Goal: Task Accomplishment & Management: Complete application form

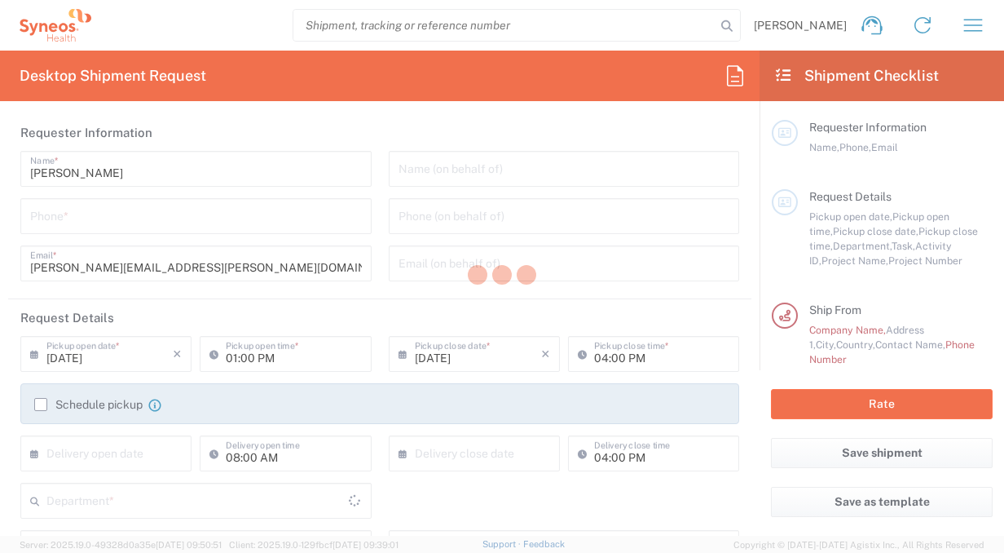
type input "Department"
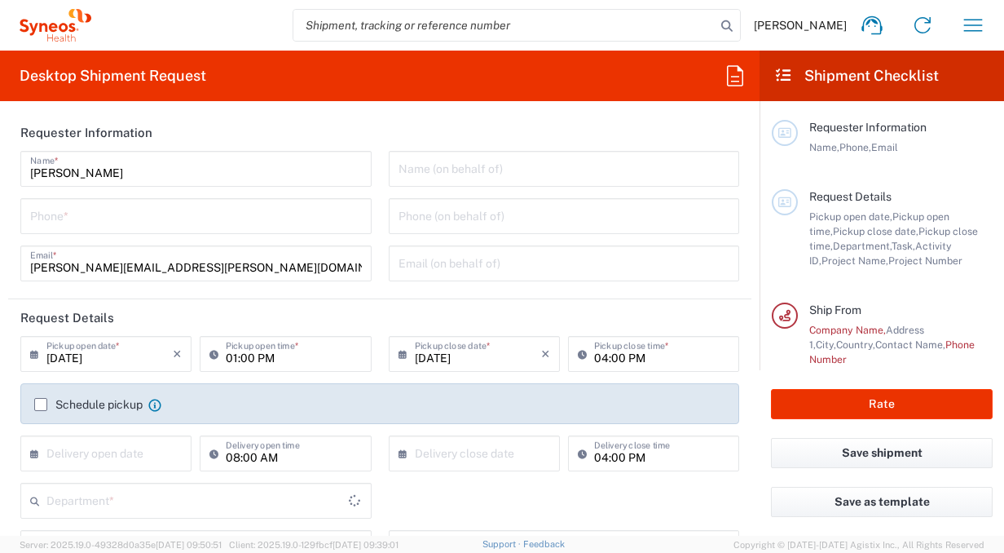
type input "[GEOGRAPHIC_DATA]"
type input "Syneos Health Bulgaria EOOD"
click at [32, 350] on icon at bounding box center [38, 354] width 16 height 26
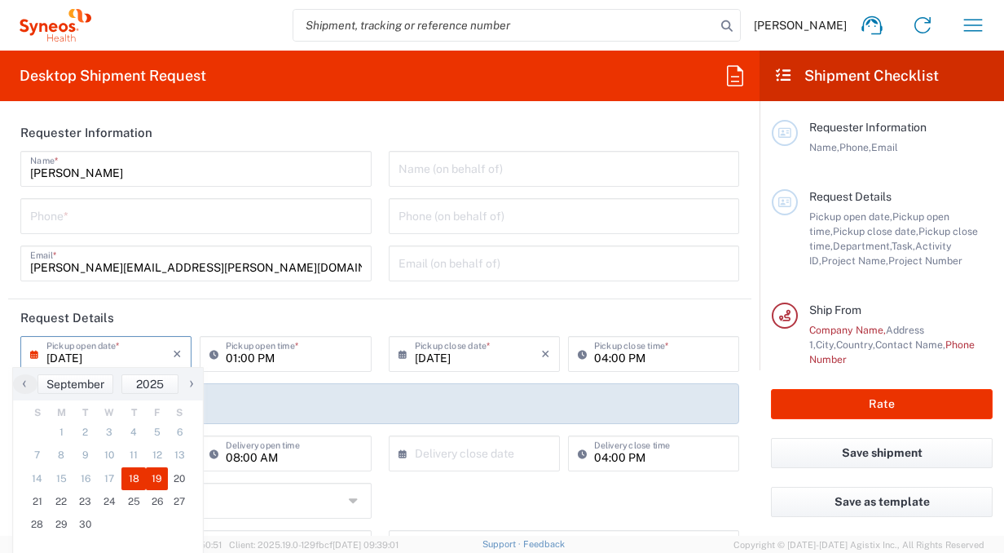
click at [158, 478] on span "19" at bounding box center [157, 478] width 23 height 23
type input "[DATE]"
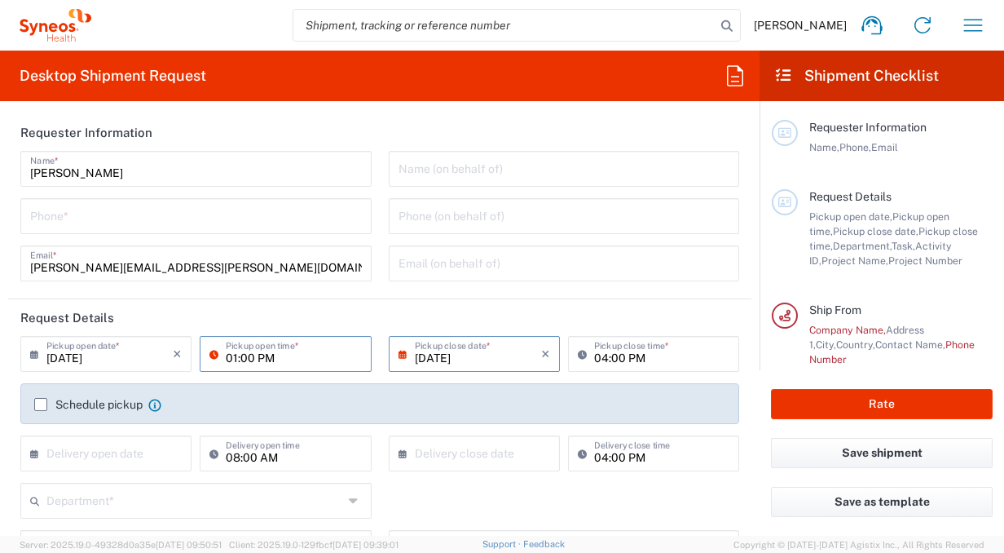
click at [294, 344] on input "01:00 PM" at bounding box center [293, 352] width 135 height 29
click at [261, 355] on input "10:00 PM" at bounding box center [293, 352] width 135 height 29
click at [318, 355] on input "10:00 A" at bounding box center [293, 352] width 135 height 29
type input "10:00 A"
click at [462, 356] on input "[DATE]" at bounding box center [478, 352] width 126 height 29
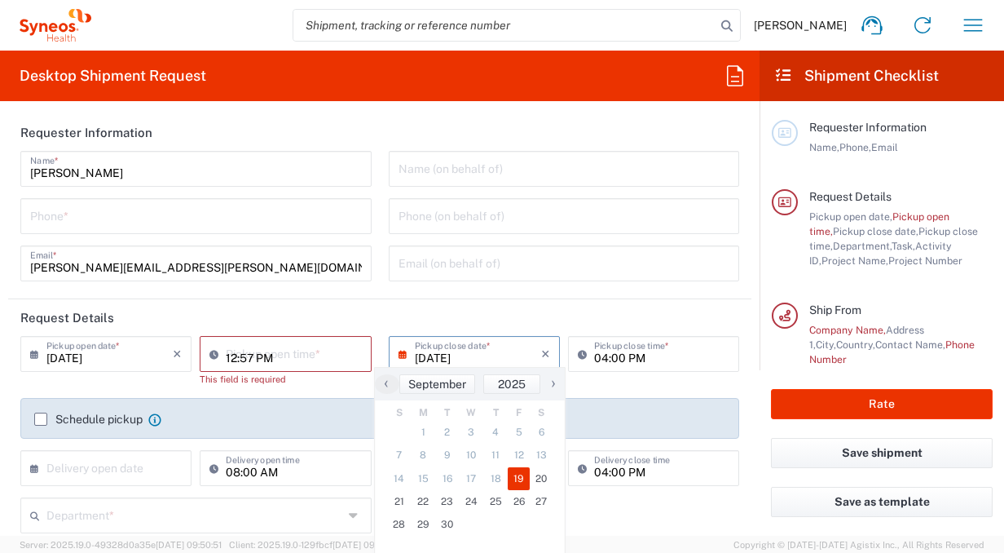
click at [287, 348] on input "12:57 PM" at bounding box center [293, 352] width 135 height 29
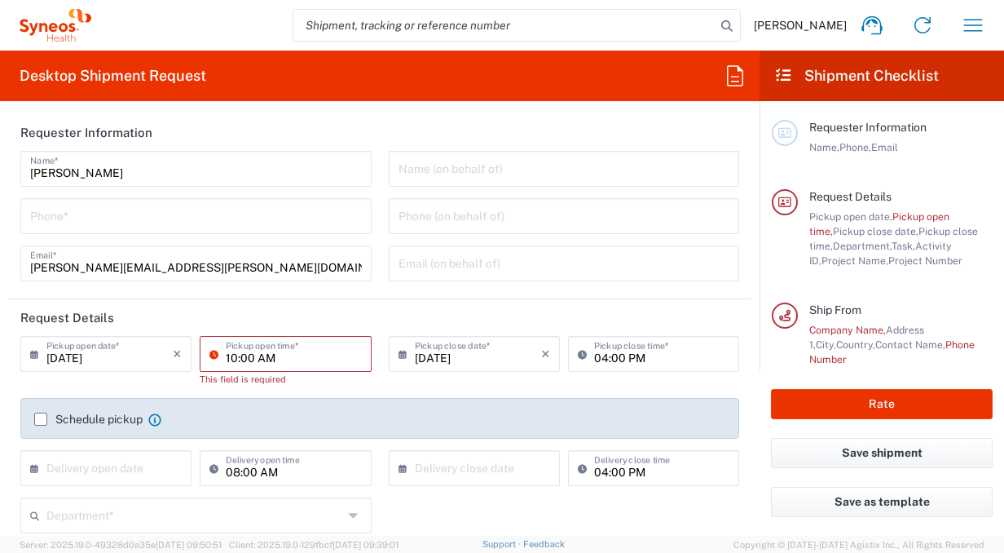
type input "10:00 AM"
click at [344, 330] on header "Request Details" at bounding box center [380, 317] width 744 height 37
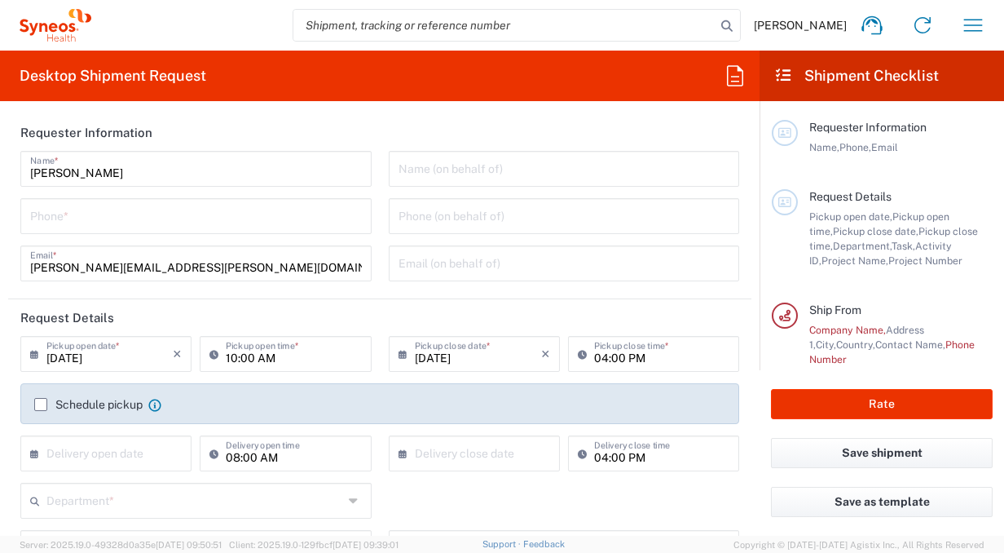
click at [449, 352] on input "[DATE]" at bounding box center [478, 352] width 126 height 29
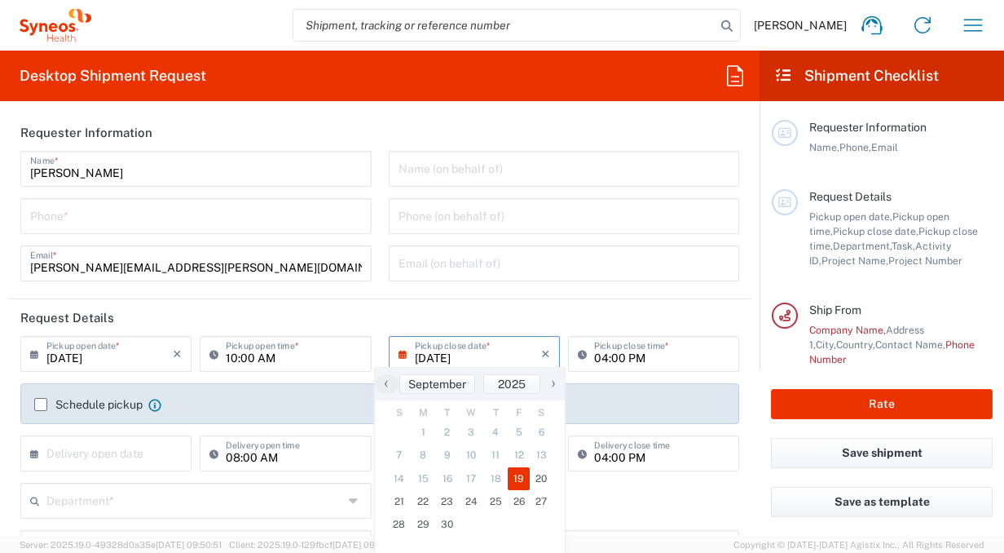
click at [399, 355] on icon at bounding box center [407, 354] width 16 height 26
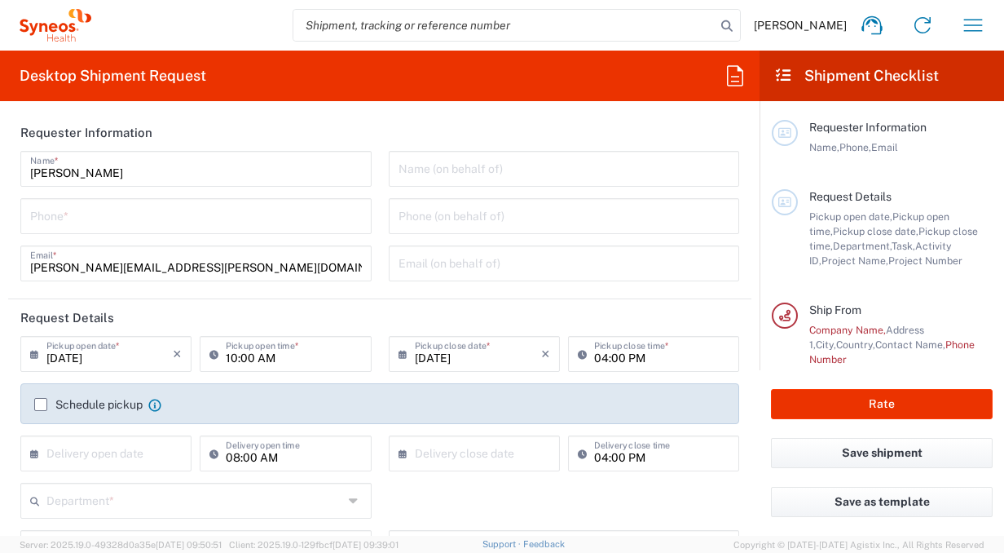
click at [399, 355] on icon at bounding box center [407, 354] width 16 height 26
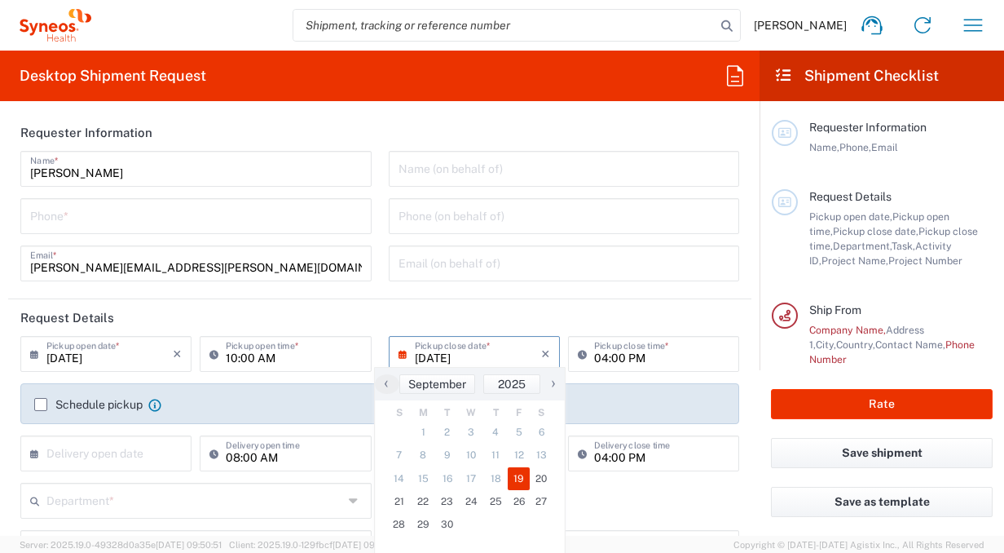
click at [511, 481] on span "19" at bounding box center [519, 478] width 23 height 23
click at [604, 344] on input "04:00 PM" at bounding box center [661, 352] width 135 height 29
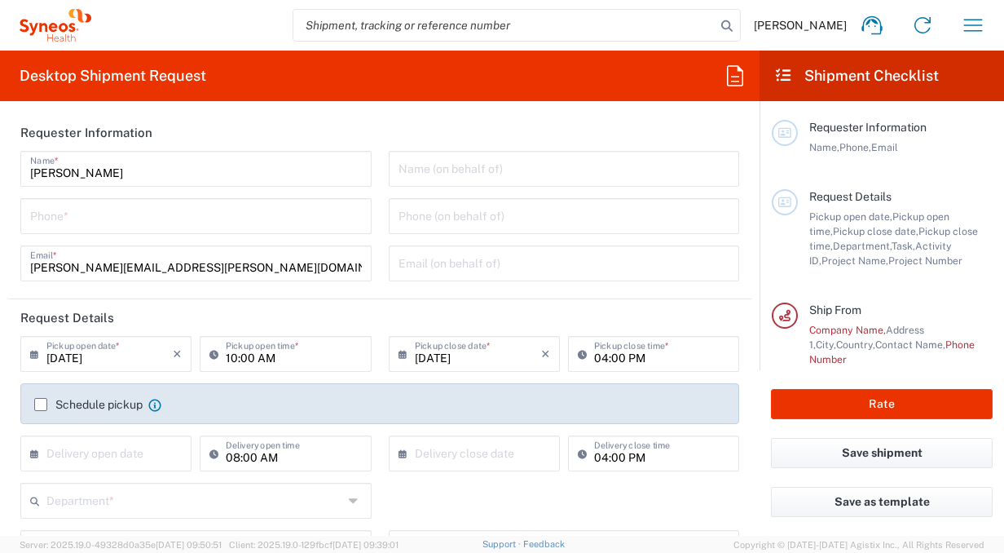
click at [555, 321] on header "Request Details" at bounding box center [380, 317] width 744 height 37
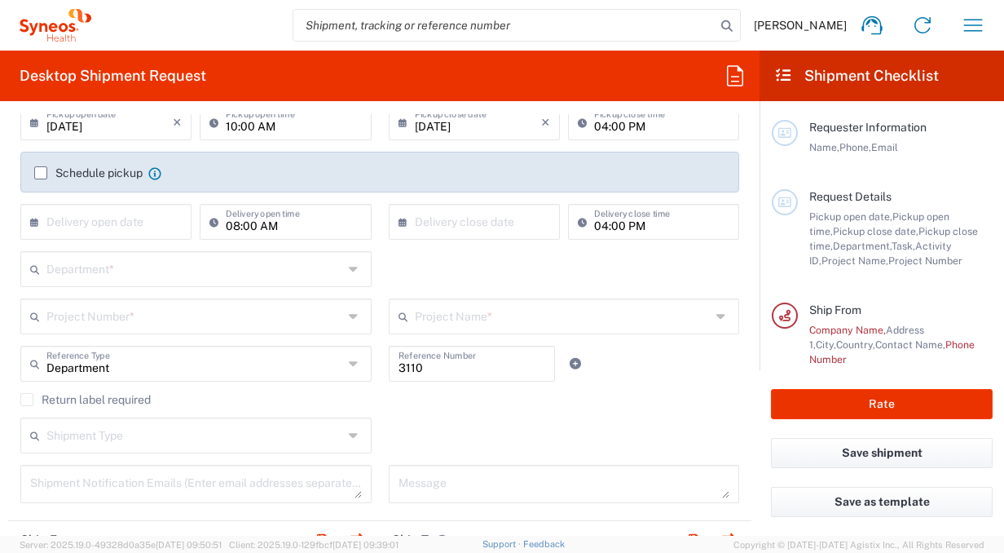
scroll to position [316, 0]
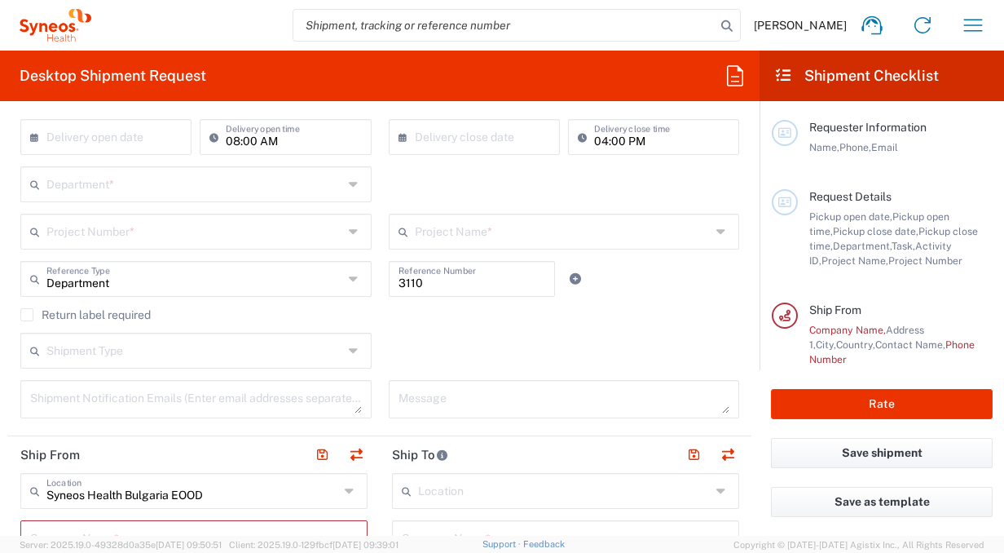
click at [101, 226] on input "text" at bounding box center [194, 230] width 297 height 29
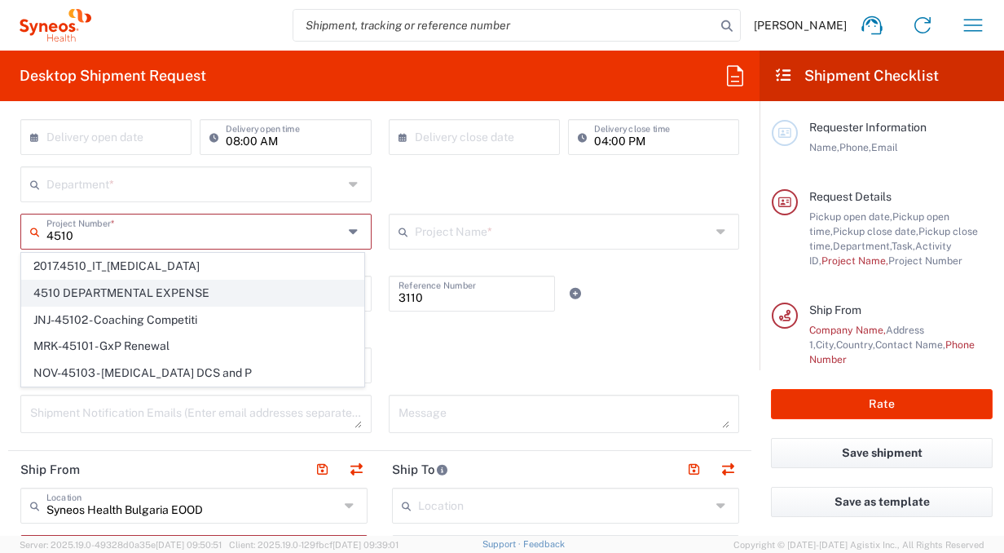
click at [135, 289] on span "4510 DEPARTMENTAL EXPENSE" at bounding box center [193, 292] width 342 height 25
type input "4510 DEPARTMENTAL EXPENSE"
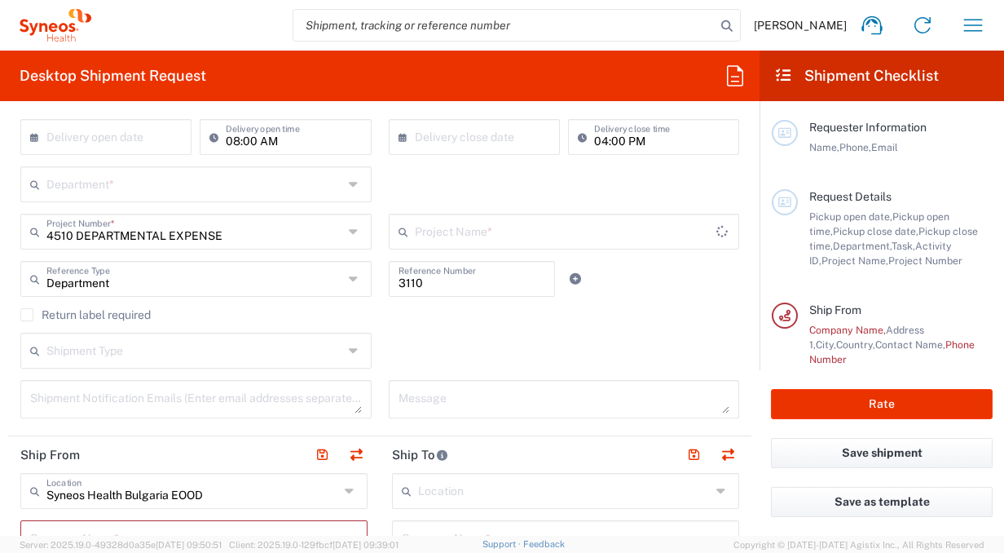
type input "4510 DEPARTMENTAL EXPENSE"
click at [235, 178] on input "text" at bounding box center [194, 183] width 297 height 29
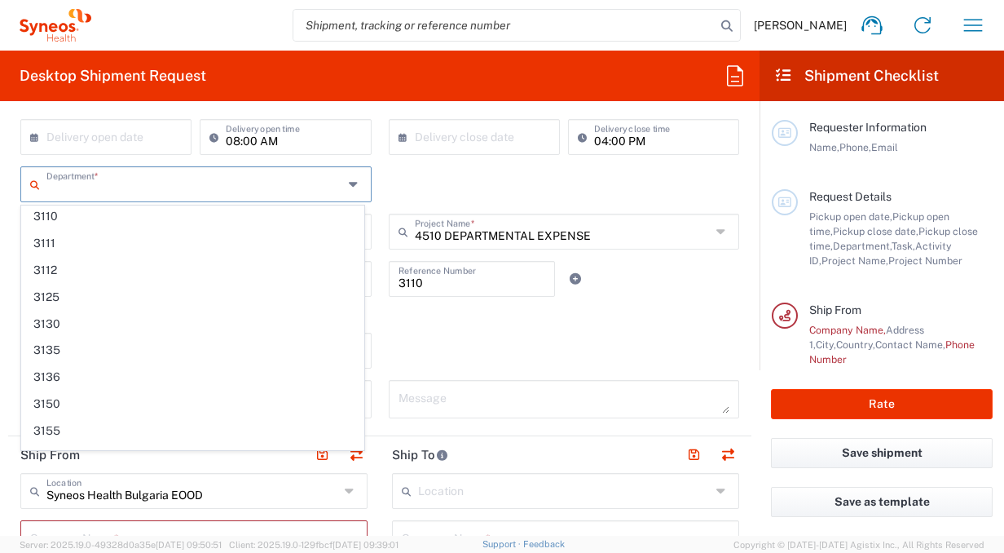
scroll to position [0, 0]
click at [619, 351] on div "Shipment Type Batch Regular" at bounding box center [380, 356] width 736 height 47
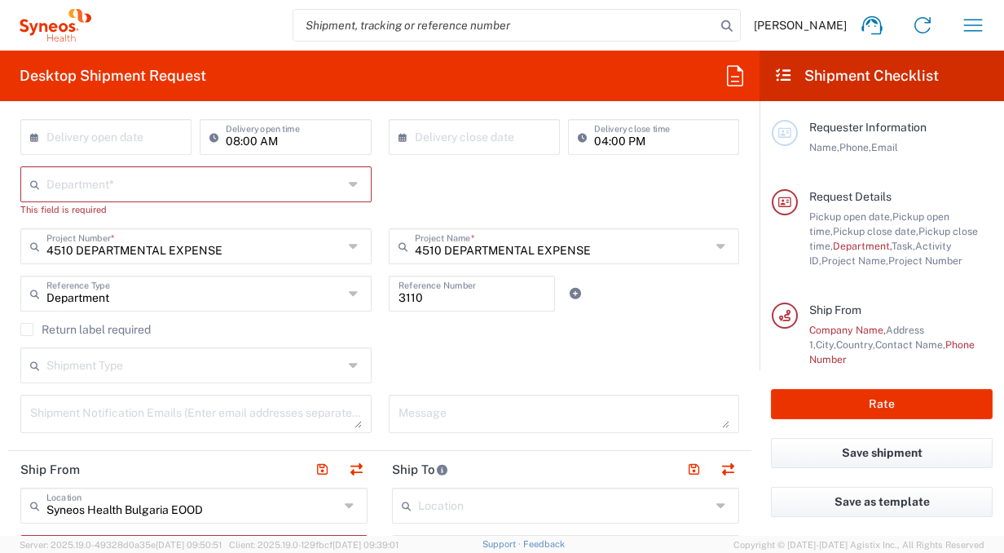
click at [95, 173] on input "text" at bounding box center [194, 183] width 297 height 29
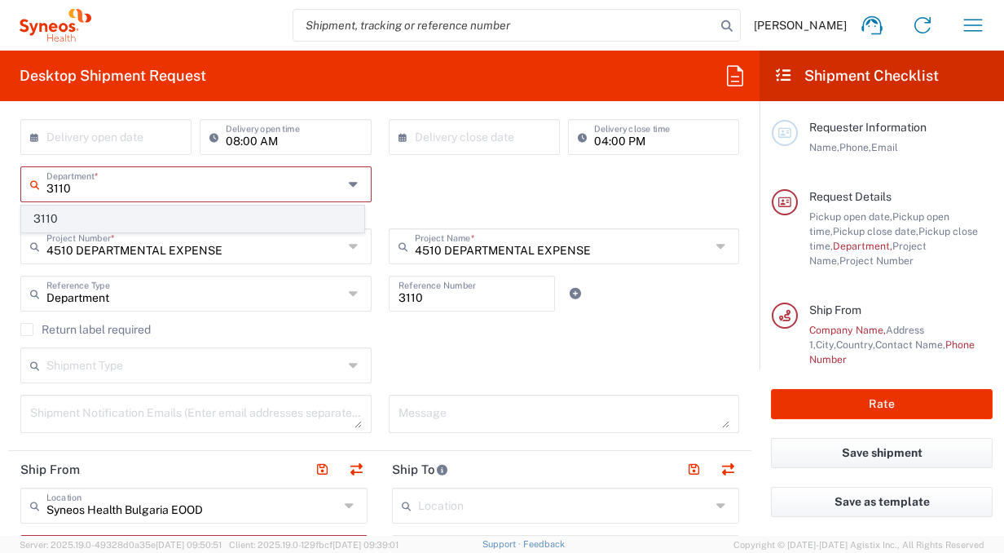
type input "3110"
click at [36, 212] on span "3110" at bounding box center [193, 218] width 342 height 25
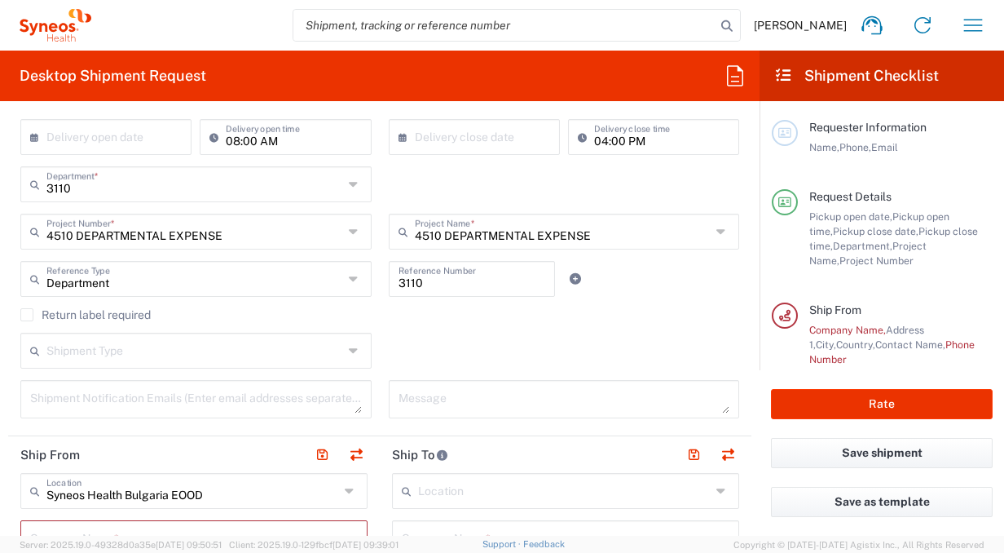
click at [598, 329] on div "Return label required" at bounding box center [379, 320] width 719 height 24
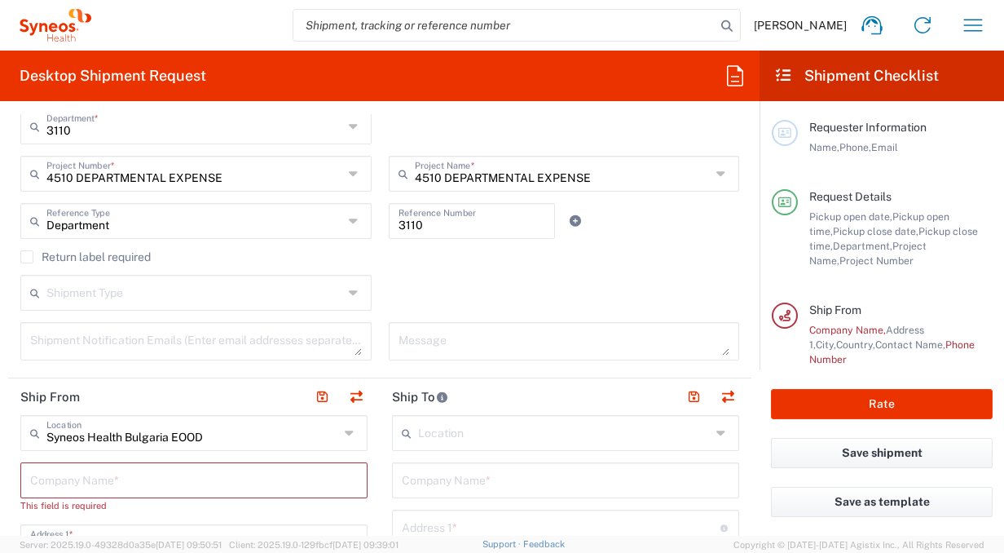
scroll to position [379, 0]
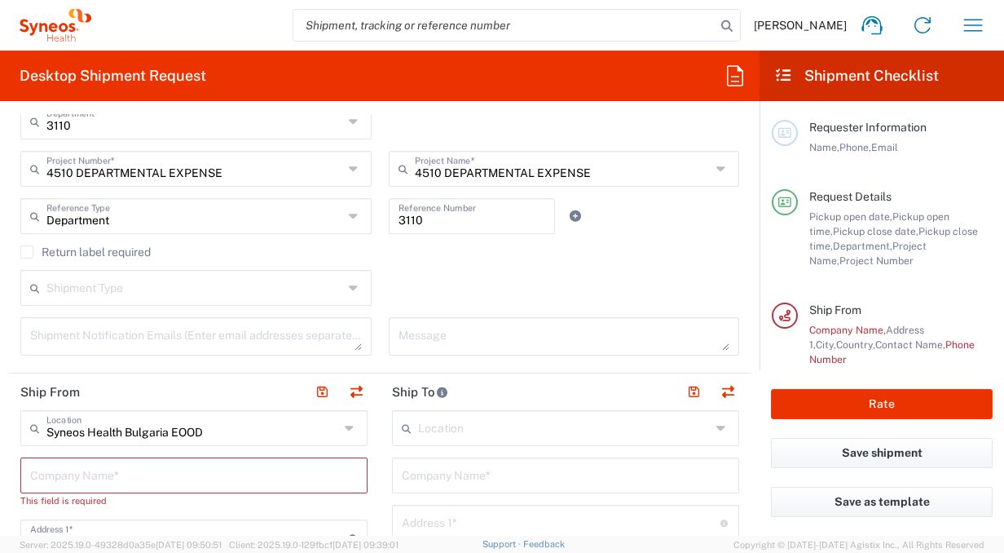
click at [280, 287] on input "text" at bounding box center [194, 286] width 297 height 29
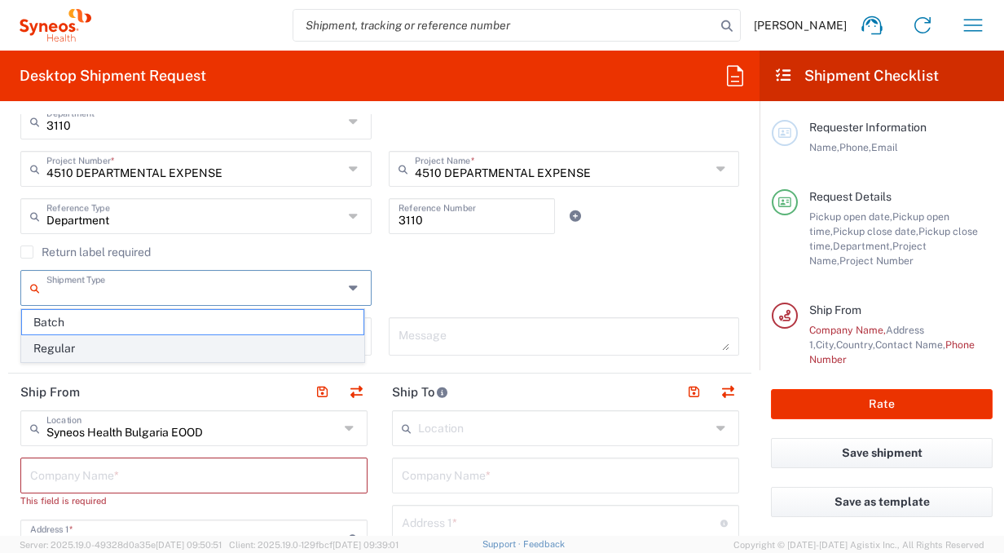
click at [137, 346] on span "Regular" at bounding box center [193, 348] width 342 height 25
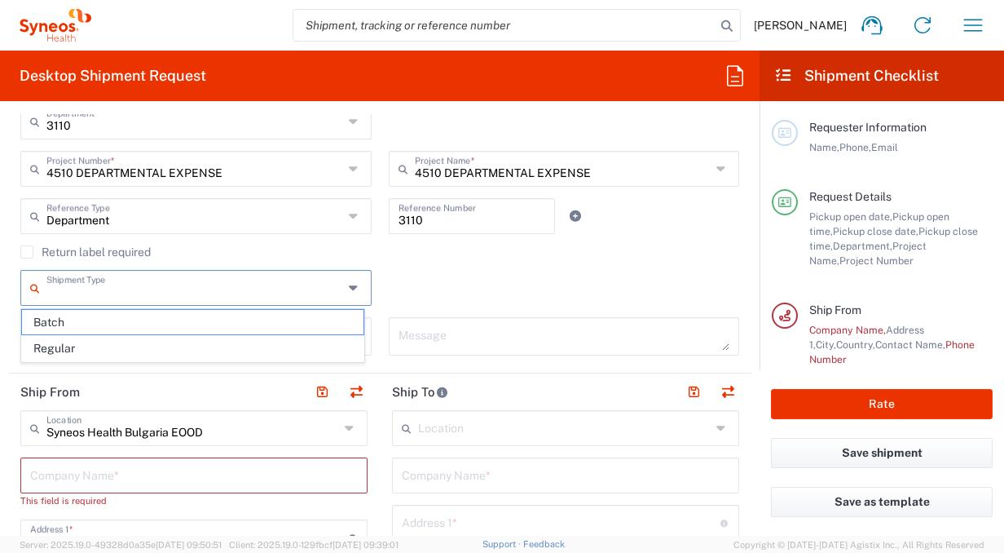
type input "Regular"
click at [553, 275] on div "Regular Shipment Type Batch Regular" at bounding box center [380, 293] width 736 height 47
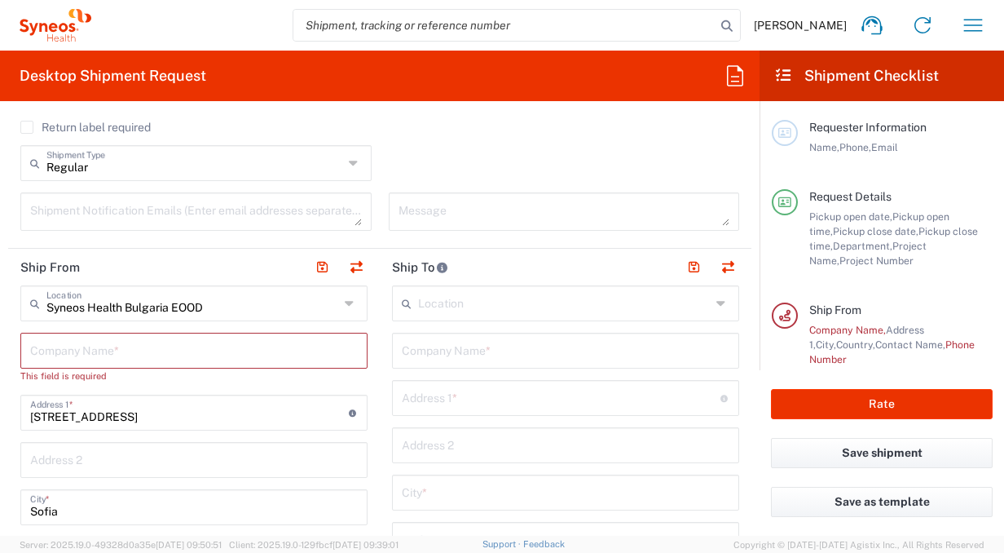
scroll to position [505, 0]
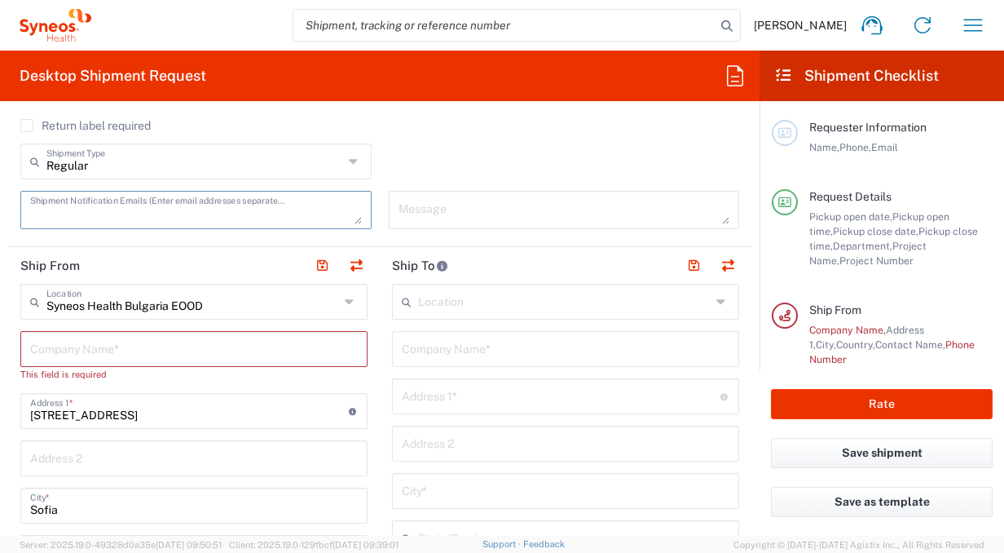
click at [160, 213] on textarea at bounding box center [196, 210] width 332 height 29
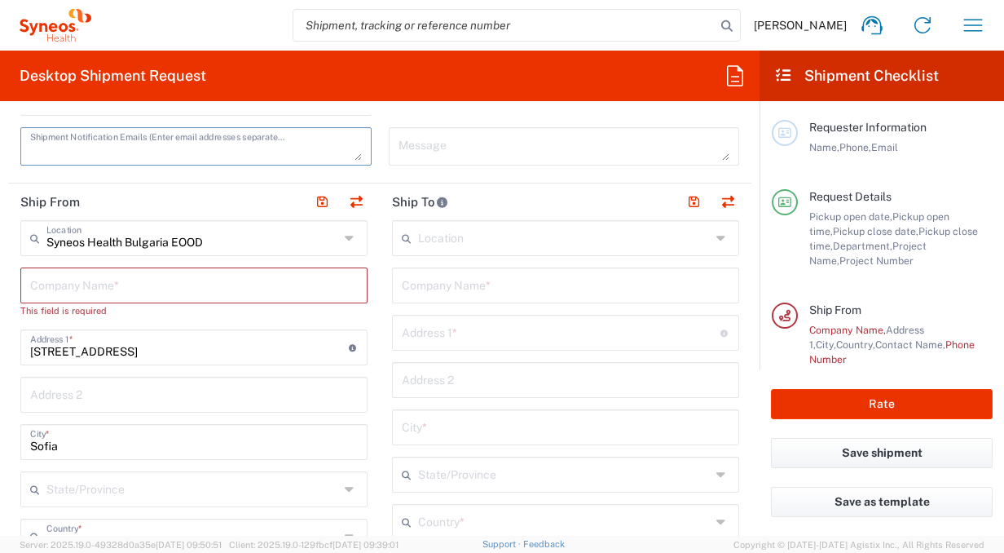
scroll to position [569, 0]
click at [210, 240] on input "text" at bounding box center [192, 237] width 293 height 29
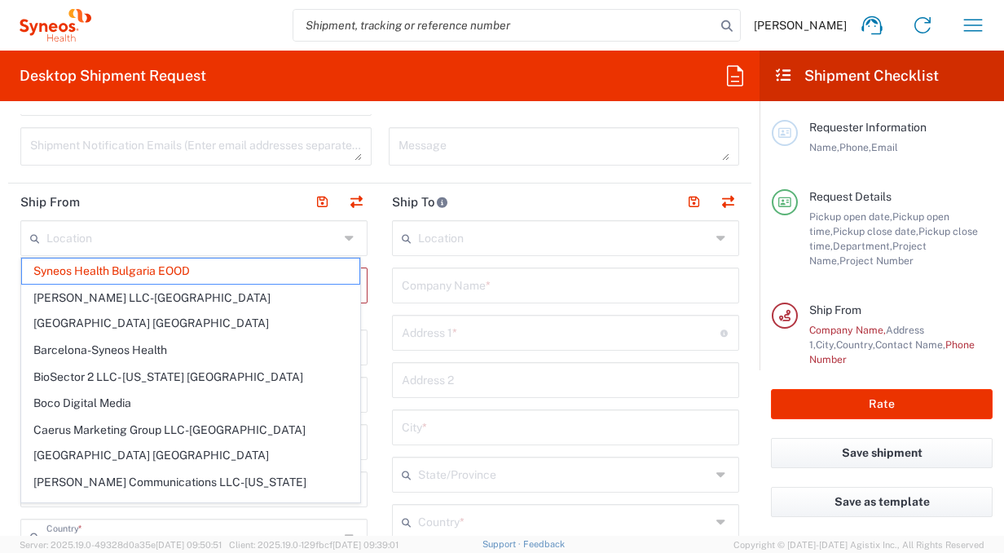
click at [190, 194] on header "Ship From" at bounding box center [194, 201] width 372 height 37
type input "Syneos Health Bulgaria EOOD"
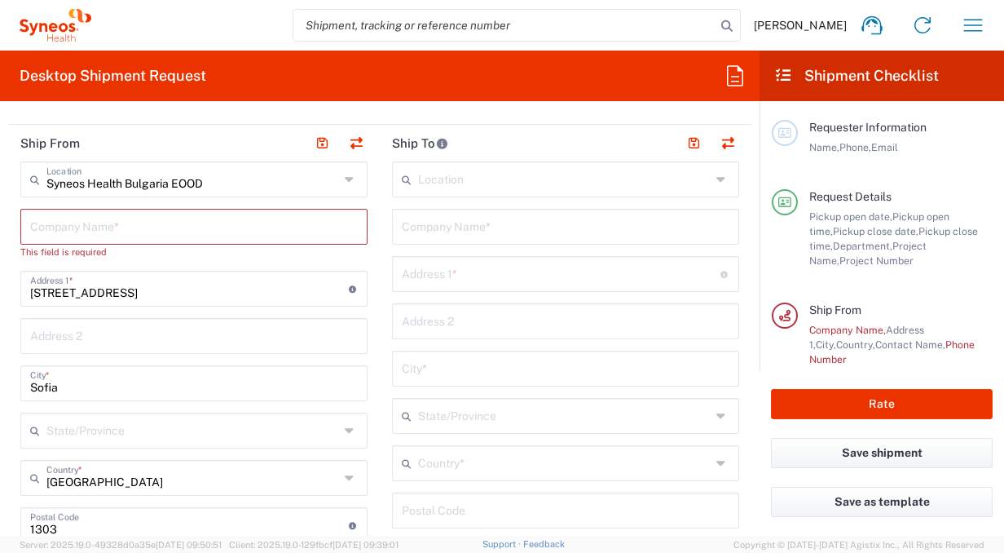
scroll to position [633, 0]
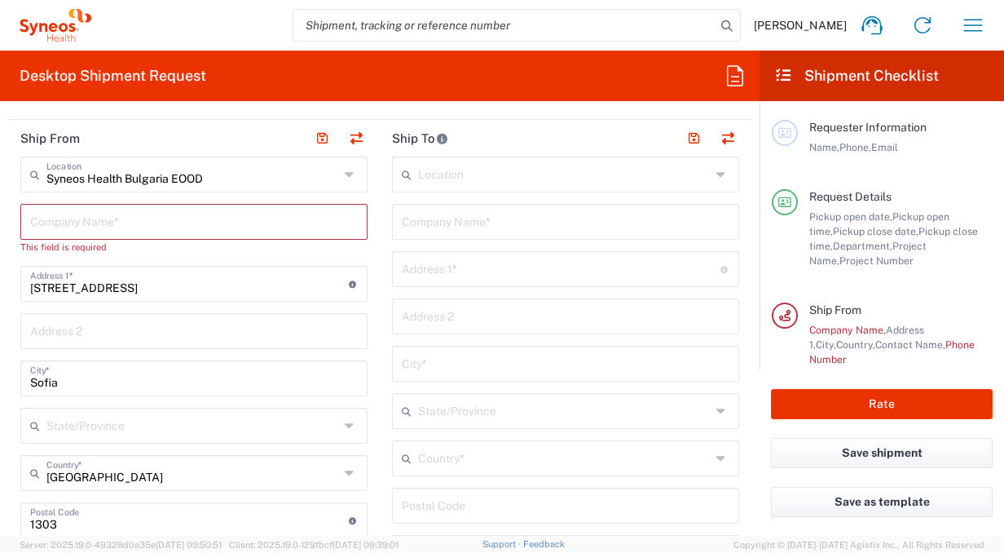
click at [144, 288] on input "[STREET_ADDRESS]" at bounding box center [189, 282] width 319 height 29
drag, startPoint x: 171, startPoint y: 290, endPoint x: -3, endPoint y: 298, distance: 174.7
click at [0, 298] on html "[PERSON_NAME] Home Shipment estimator Shipment tracking Desktop shipment reques…" at bounding box center [502, 276] width 1004 height 553
type input "O"
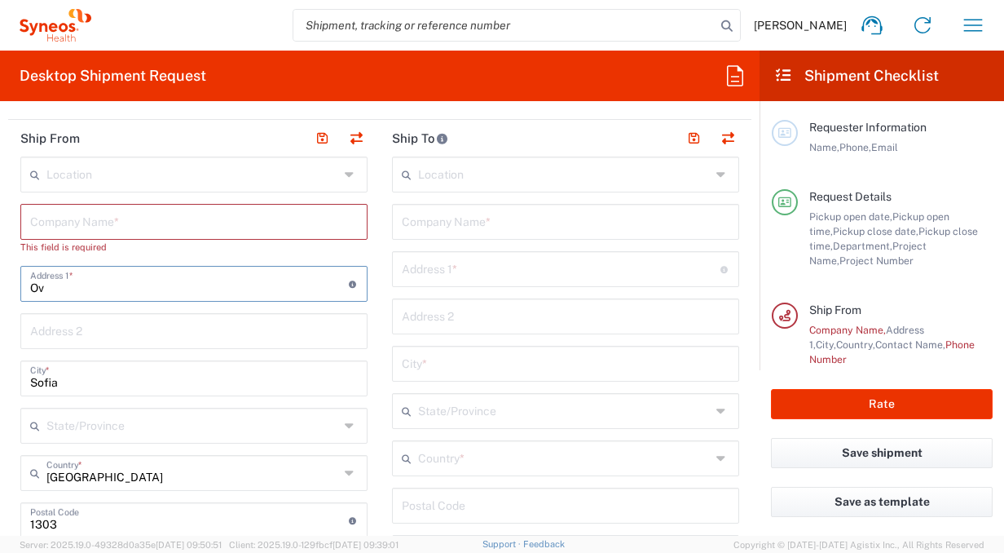
type input "Ovcha Kupel 414 Ent E Apt 10"
type input "[PERSON_NAME][EMAIL_ADDRESS][PERSON_NAME][DOMAIN_NAME]"
type input "[GEOGRAPHIC_DATA]"
type input "1632"
type input "[PHONE_NUMBER]"
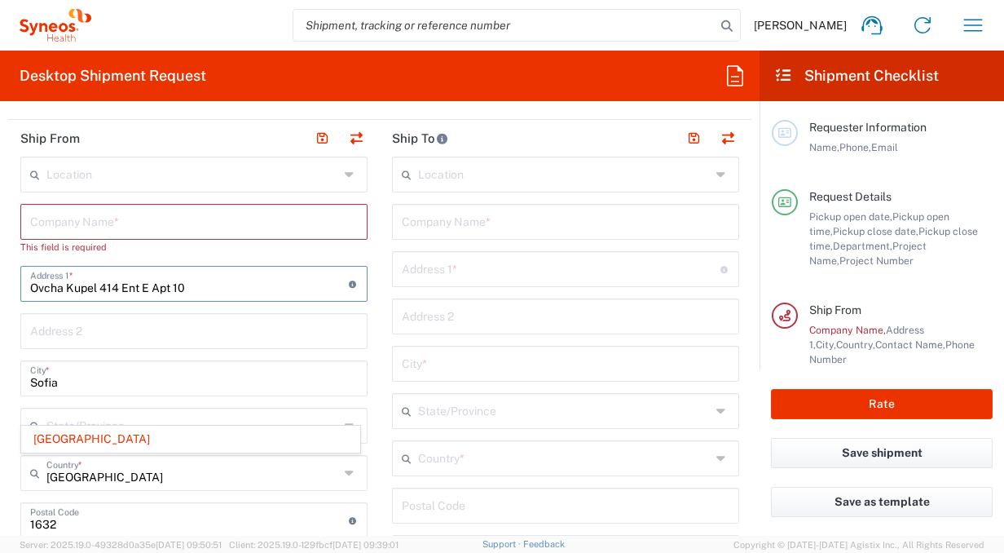
click at [72, 227] on input "text" at bounding box center [194, 220] width 328 height 29
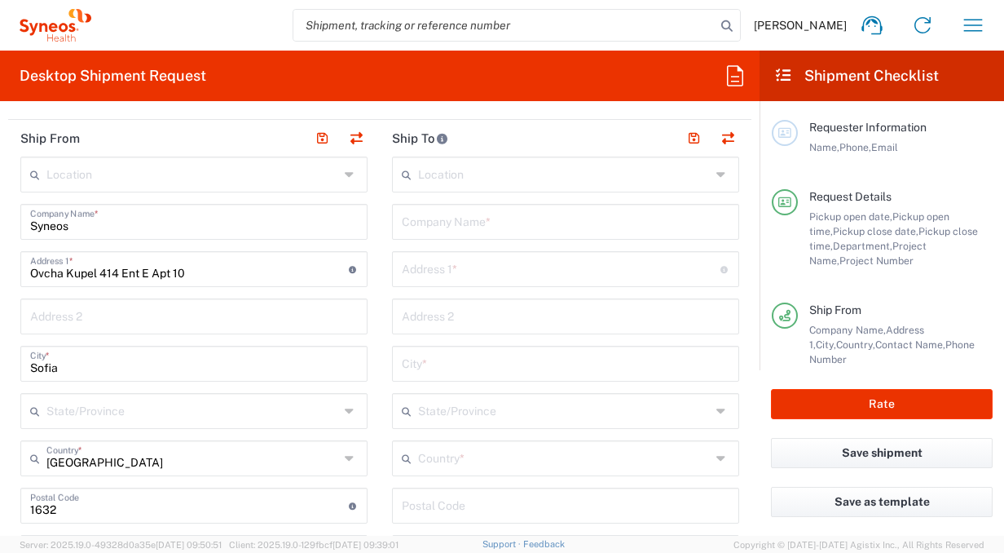
click at [3, 259] on form "Requester Information [PERSON_NAME] Name * Phone * [PERSON_NAME][EMAIL_ADDRESS]…" at bounding box center [380, 325] width 760 height 422
click at [98, 225] on input "Syneos" at bounding box center [194, 220] width 328 height 29
type input "Syneos Remote"
click at [10, 240] on main "Location [PERSON_NAME] LLC-[GEOGRAPHIC_DATA] [GEOGRAPHIC_DATA] [GEOGRAPHIC_DATA…" at bounding box center [194, 546] width 372 height 779
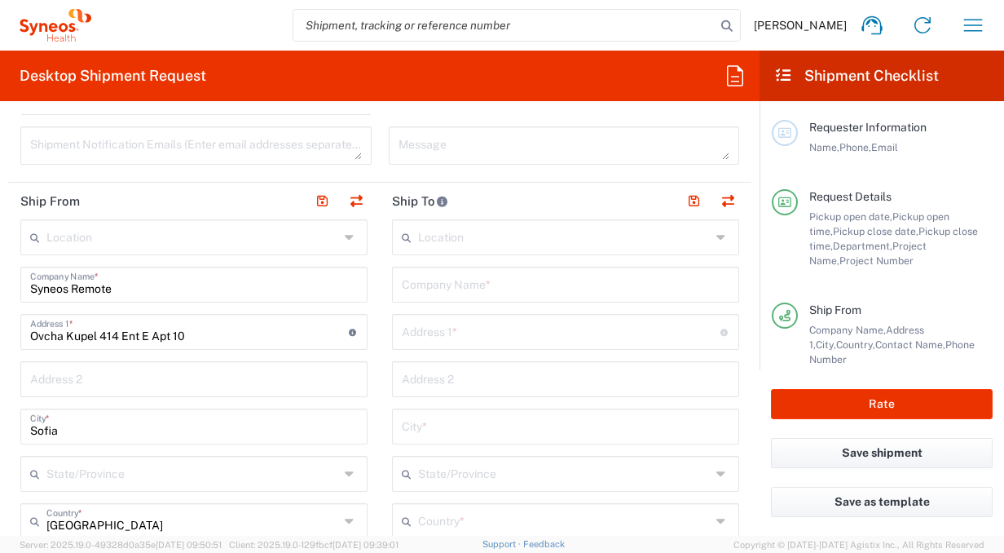
scroll to position [569, 0]
click at [564, 245] on input "text" at bounding box center [564, 237] width 293 height 29
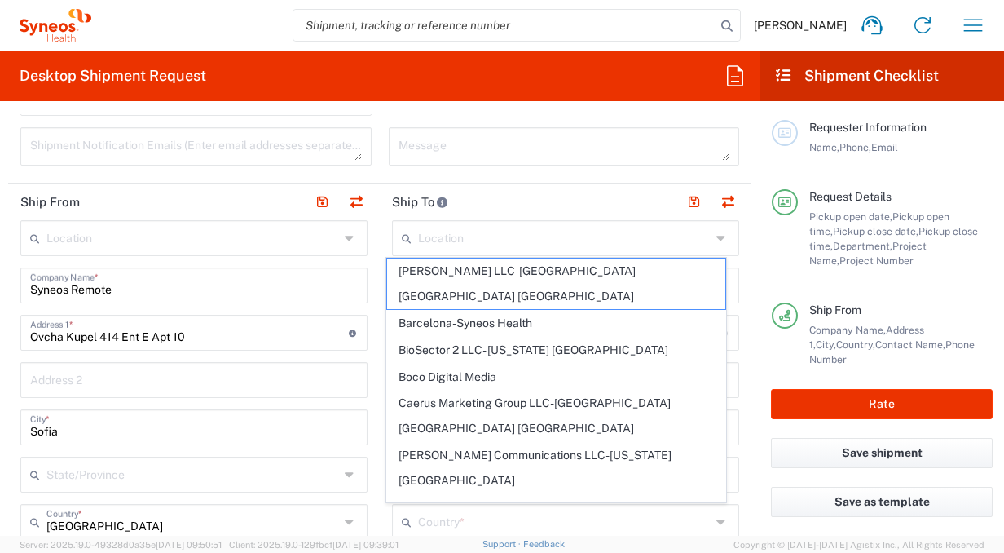
click at [532, 196] on header "Ship To" at bounding box center [566, 201] width 372 height 37
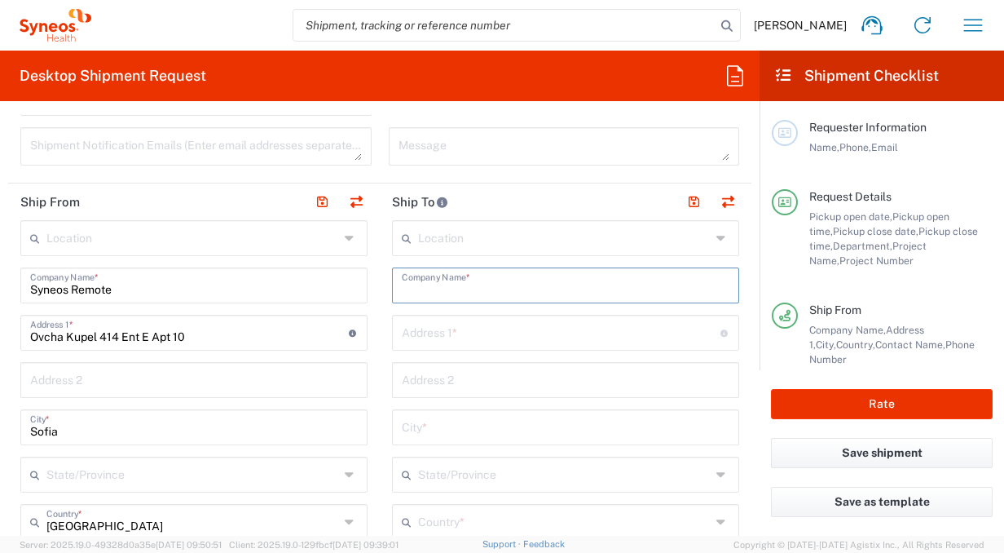
click at [457, 275] on input "text" at bounding box center [566, 284] width 328 height 29
paste input "Syneos Health"
type input "Syneos Health"
click at [435, 328] on input "text" at bounding box center [561, 331] width 319 height 29
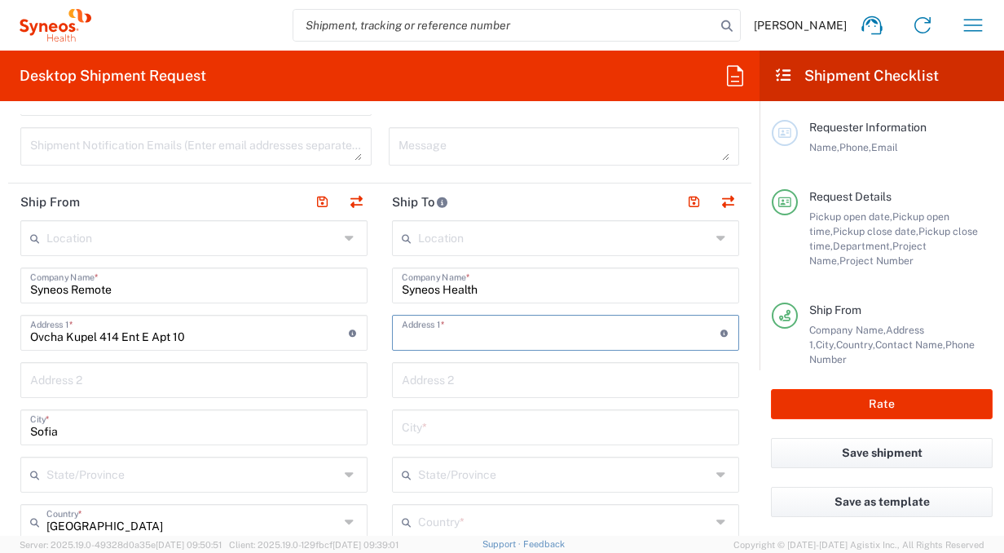
click at [559, 292] on input "Syneos Health" at bounding box center [566, 284] width 328 height 29
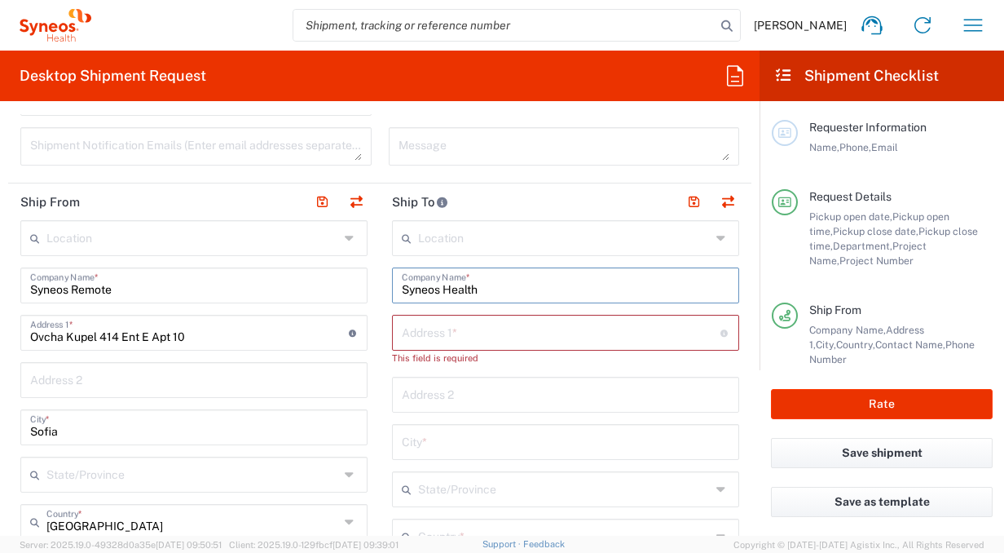
click at [504, 338] on input "text" at bounding box center [561, 331] width 319 height 29
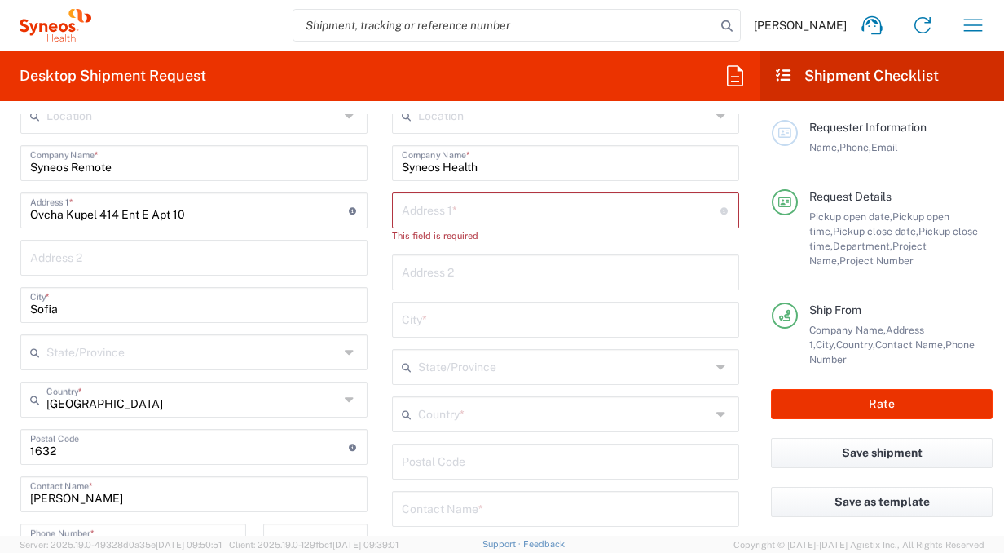
scroll to position [695, 0]
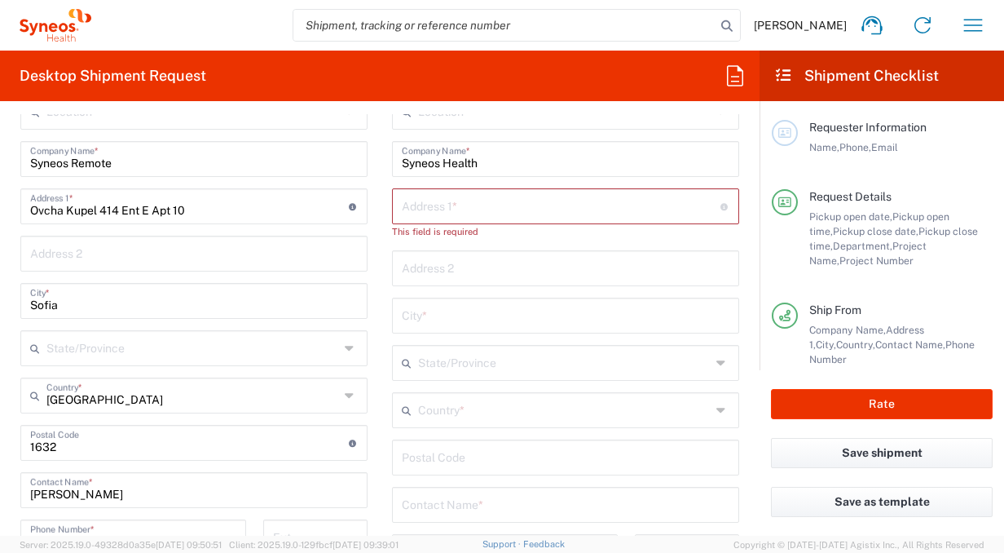
click at [457, 318] on input "text" at bounding box center [566, 314] width 328 height 29
click at [466, 210] on input "text" at bounding box center [561, 205] width 319 height 29
click at [471, 162] on input "Syneos Health" at bounding box center [566, 157] width 328 height 29
drag, startPoint x: 438, startPoint y: 163, endPoint x: 370, endPoint y: 170, distance: 68.0
click at [364, 170] on div "Ship From Location [PERSON_NAME] LLC-[GEOGRAPHIC_DATA] [GEOGRAPHIC_DATA] [GEOGR…" at bounding box center [380, 468] width 744 height 823
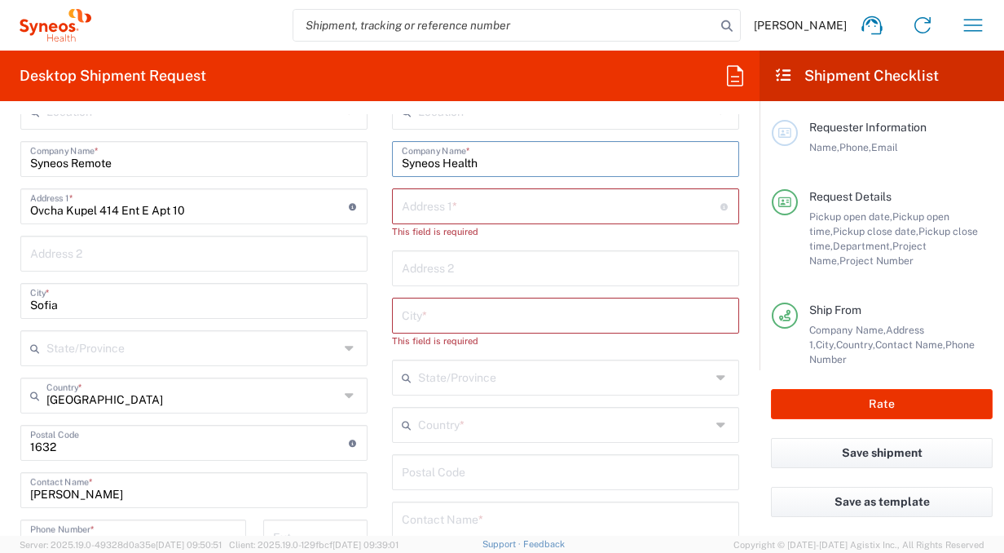
click at [438, 201] on input "text" at bounding box center [561, 205] width 319 height 29
paste input "Irinyi [PERSON_NAME] [STREET_ADDRESS]"
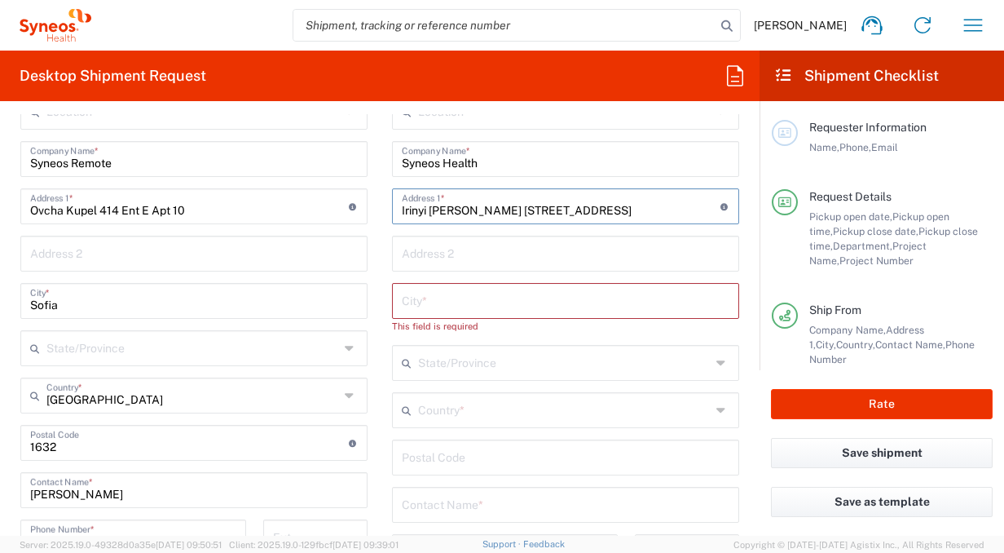
type input "Irinyi [PERSON_NAME] [STREET_ADDRESS]"
click at [429, 310] on input "text" at bounding box center [566, 299] width 328 height 29
type input "[GEOGRAPHIC_DATA]"
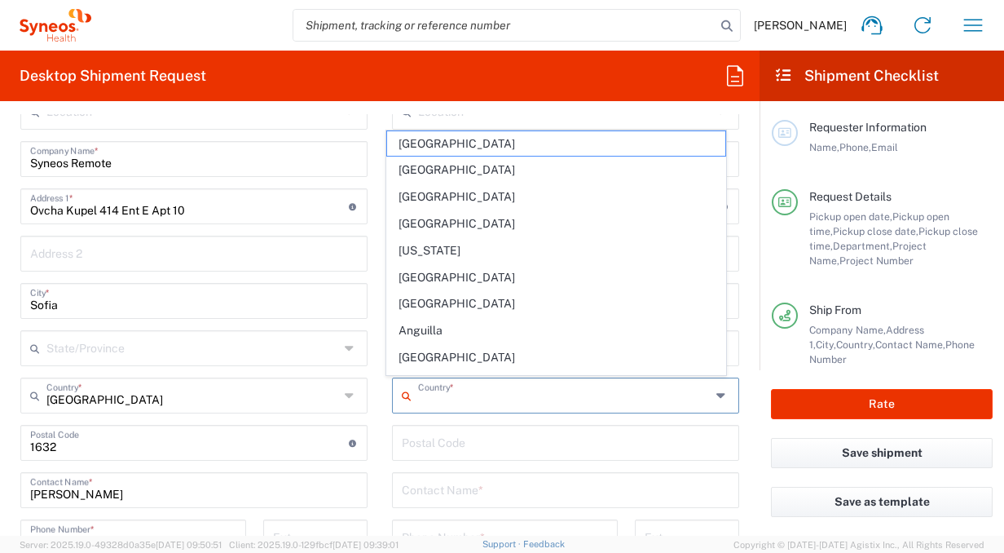
click at [539, 387] on input "text" at bounding box center [564, 394] width 293 height 29
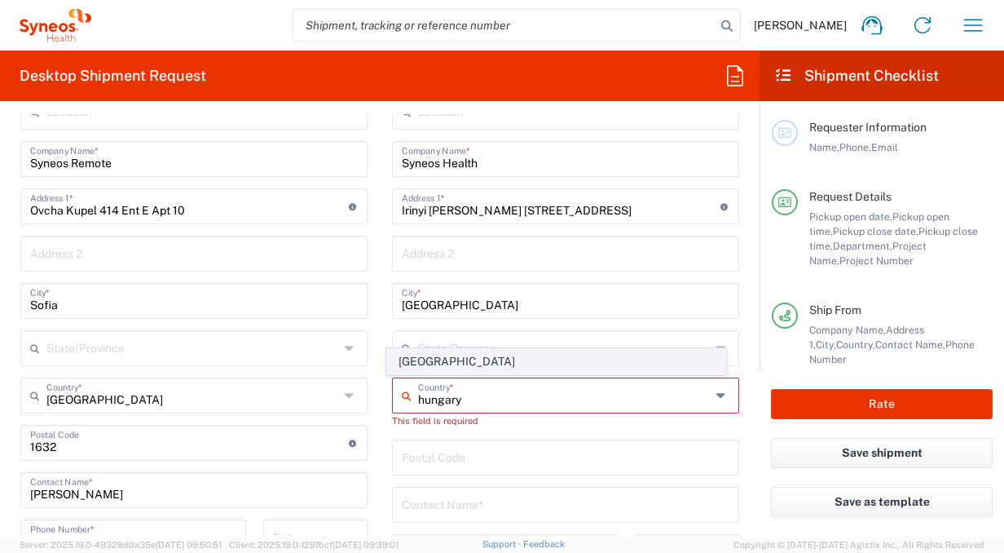
click at [401, 360] on span "[GEOGRAPHIC_DATA]" at bounding box center [556, 361] width 338 height 25
type input "[GEOGRAPHIC_DATA]"
type input "Sender/Shipper"
type input "Delivery Duty Paid"
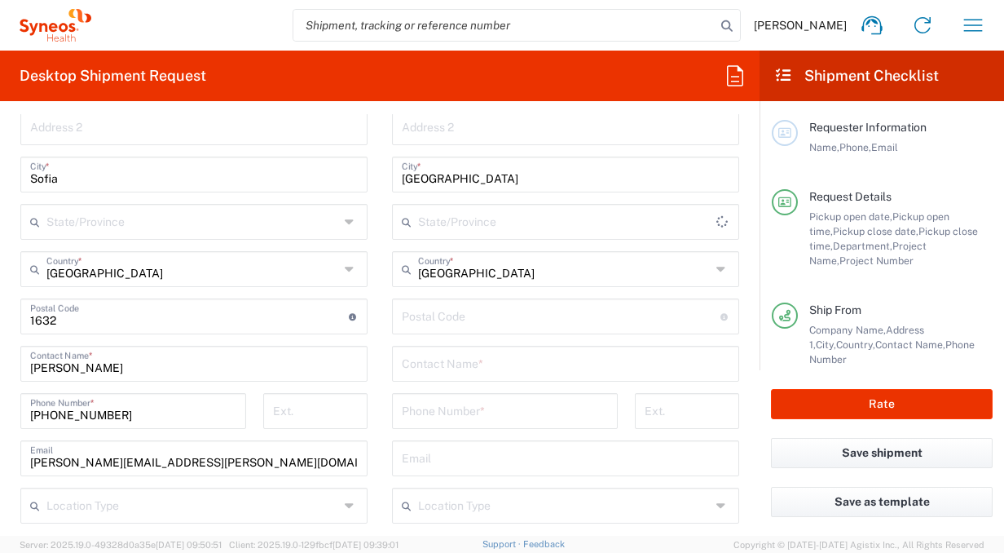
scroll to position [885, 0]
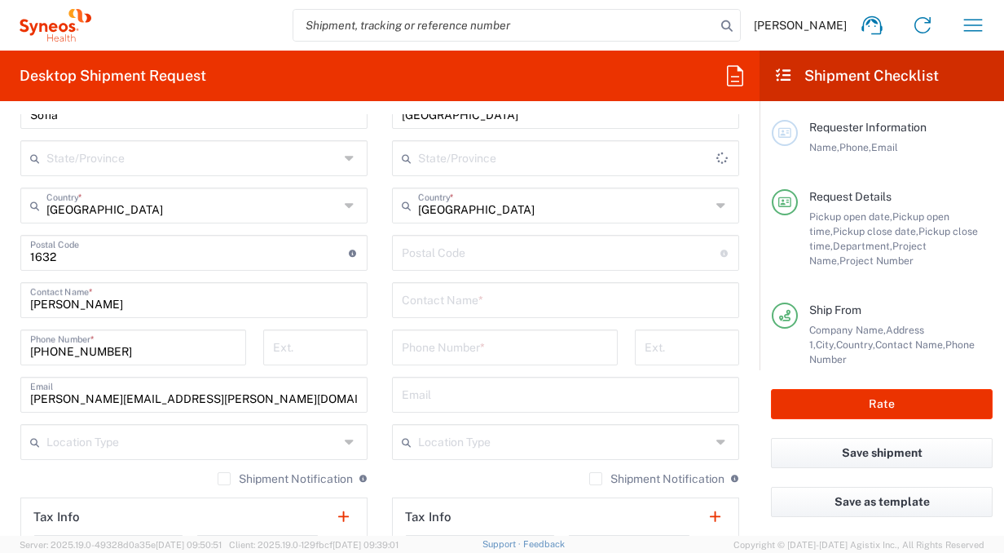
click at [430, 298] on input "text" at bounding box center [566, 299] width 328 height 29
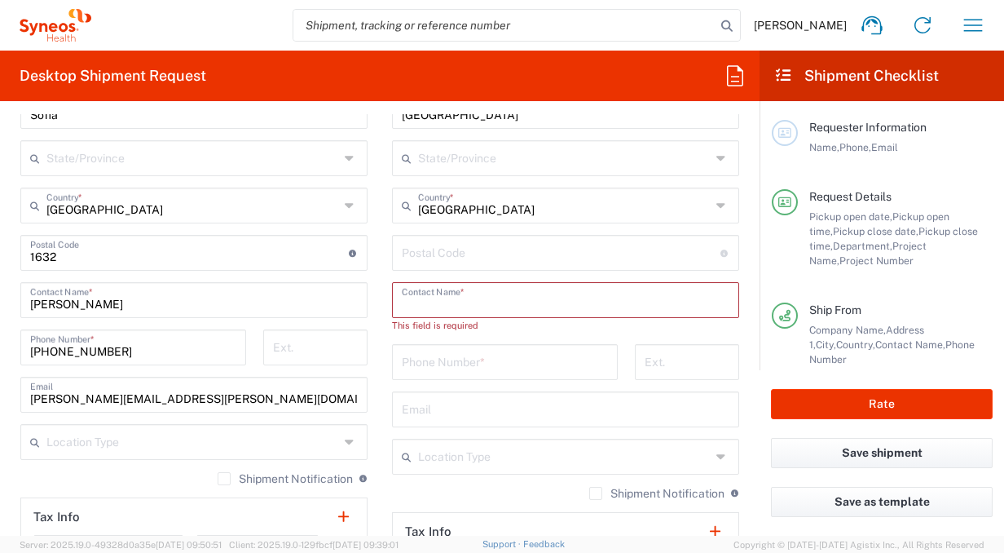
paste input "[PERSON_NAME]"
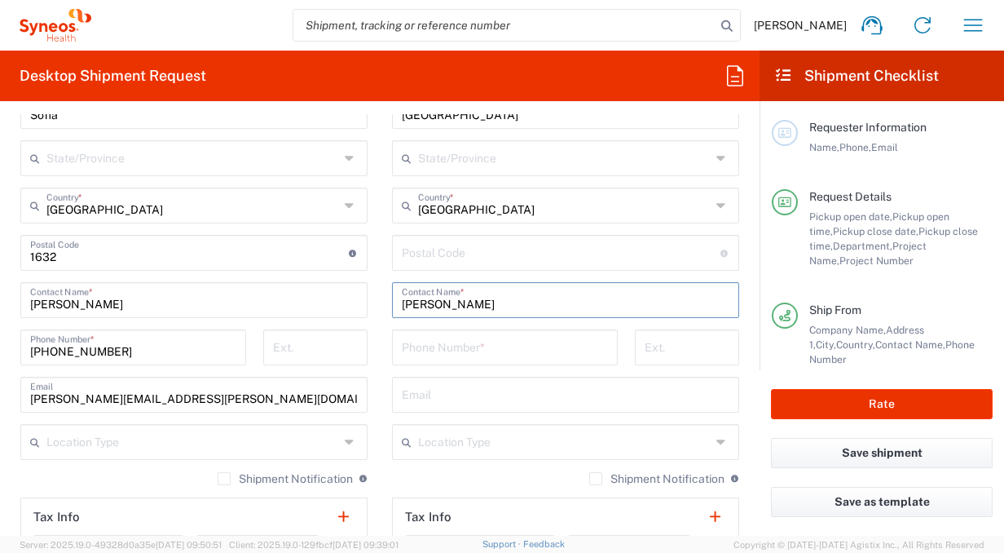
type input "[PERSON_NAME]"
click at [436, 346] on input "tel" at bounding box center [505, 346] width 206 height 29
drag, startPoint x: 369, startPoint y: 270, endPoint x: 376, endPoint y: 289, distance: 19.9
click at [369, 270] on main "Location [PERSON_NAME] LLC-[GEOGRAPHIC_DATA] [GEOGRAPHIC_DATA] [GEOGRAPHIC_DATA…" at bounding box center [194, 293] width 372 height 779
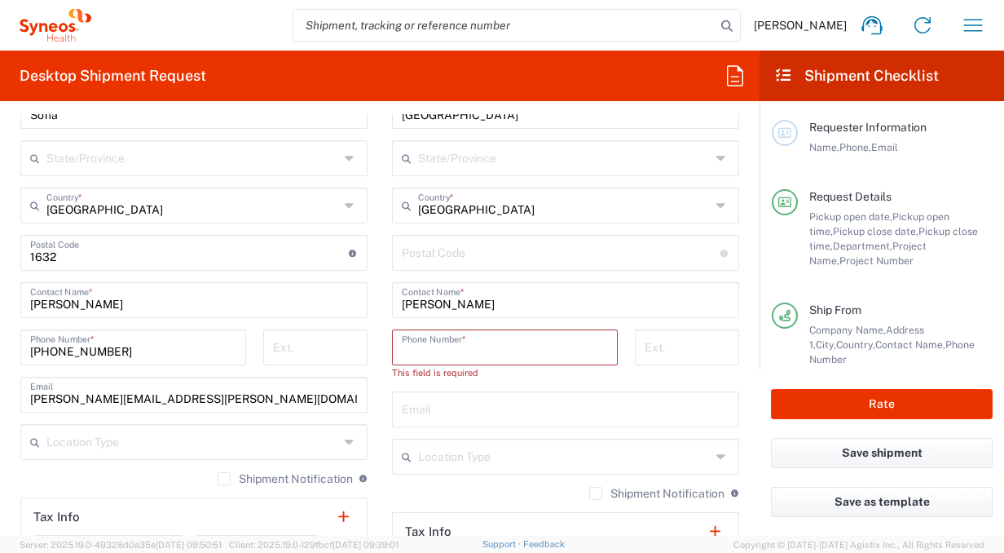
paste input "[PHONE_NUMBER]"
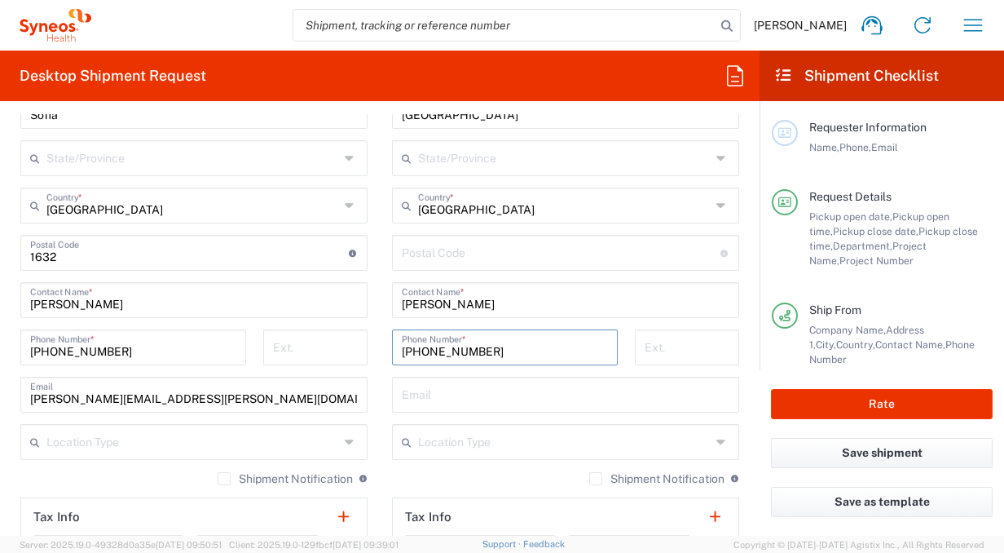
click at [435, 346] on input "[PHONE_NUMBER]" at bounding box center [505, 346] width 206 height 29
click at [422, 347] on input "[PHONE_NUMBER]" at bounding box center [505, 346] width 206 height 29
click at [418, 349] on input "[PHONE_NUMBER]" at bounding box center [505, 346] width 206 height 29
type input "[PHONE_NUMBER]"
click at [380, 367] on main "Location [PERSON_NAME] LLC-[GEOGRAPHIC_DATA] [GEOGRAPHIC_DATA] [GEOGRAPHIC_DATA…" at bounding box center [566, 246] width 372 height 685
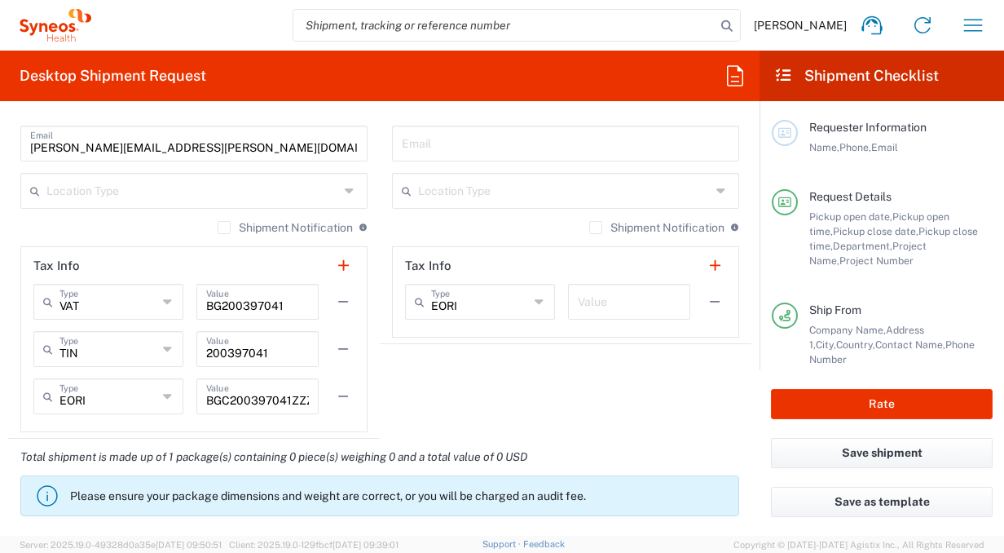
scroll to position [1138, 0]
click at [473, 398] on agx-shipment-stop-widget "Ship To Location [PERSON_NAME] LLC-[GEOGRAPHIC_DATA] [GEOGRAPHIC_DATA] [GEOGRAP…" at bounding box center [566, 25] width 372 height 823
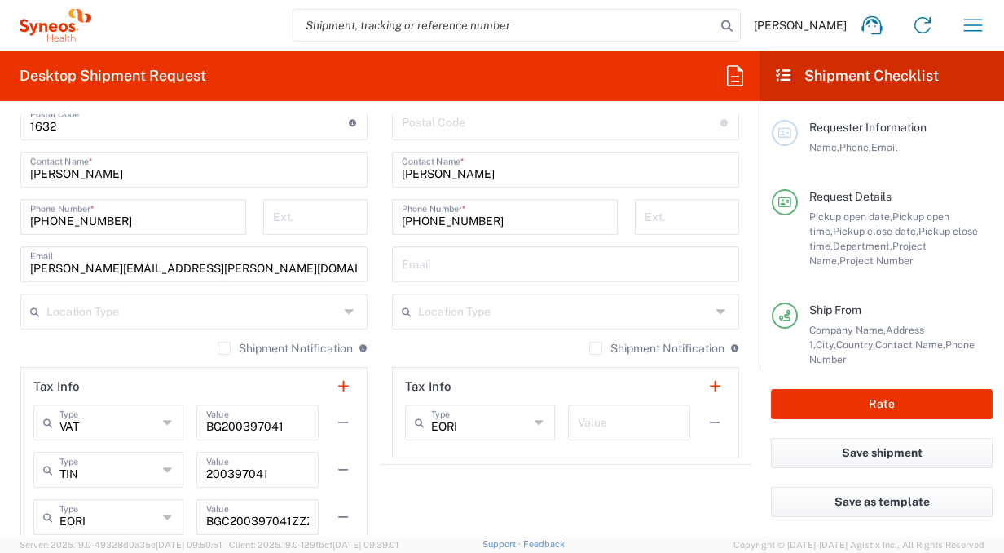
scroll to position [1012, 0]
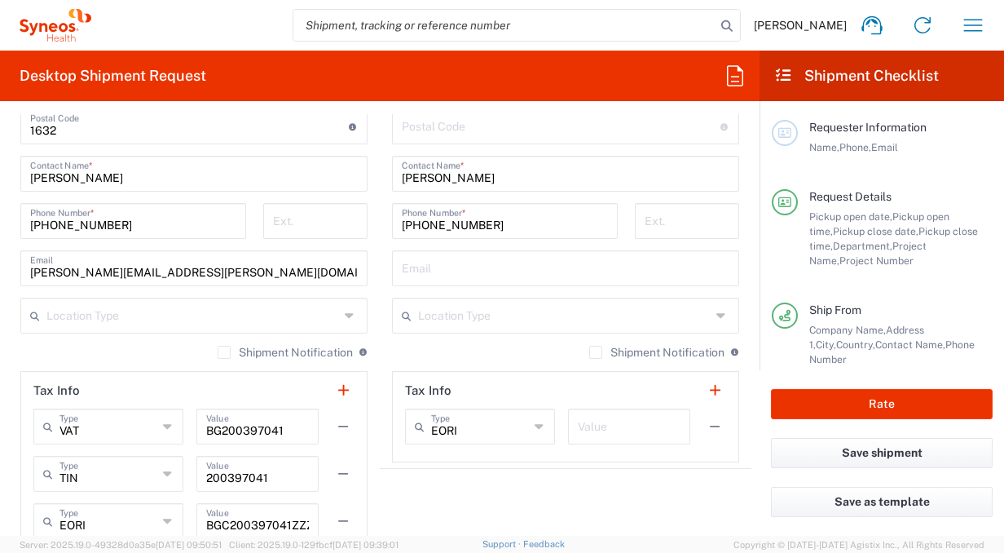
click at [425, 271] on input "text" at bounding box center [566, 267] width 328 height 29
paste input "mailto:[EMAIL_ADDRESS][PERSON_NAME][DOMAIN_NAME]"
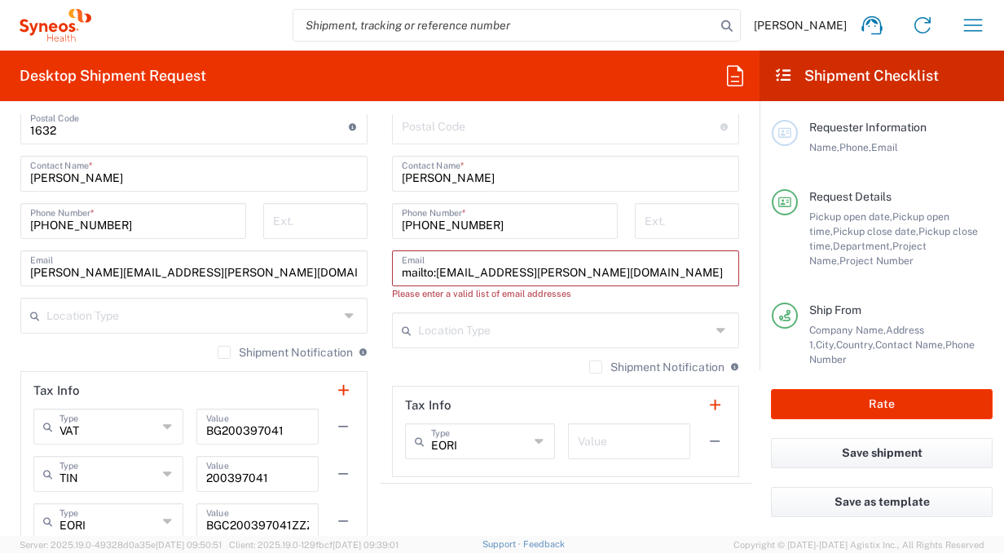
drag, startPoint x: 431, startPoint y: 271, endPoint x: 370, endPoint y: 266, distance: 61.3
click at [370, 266] on div "Ship From Location [PERSON_NAME] LLC-[GEOGRAPHIC_DATA] [GEOGRAPHIC_DATA] [GEOGR…" at bounding box center [380, 152] width 744 height 823
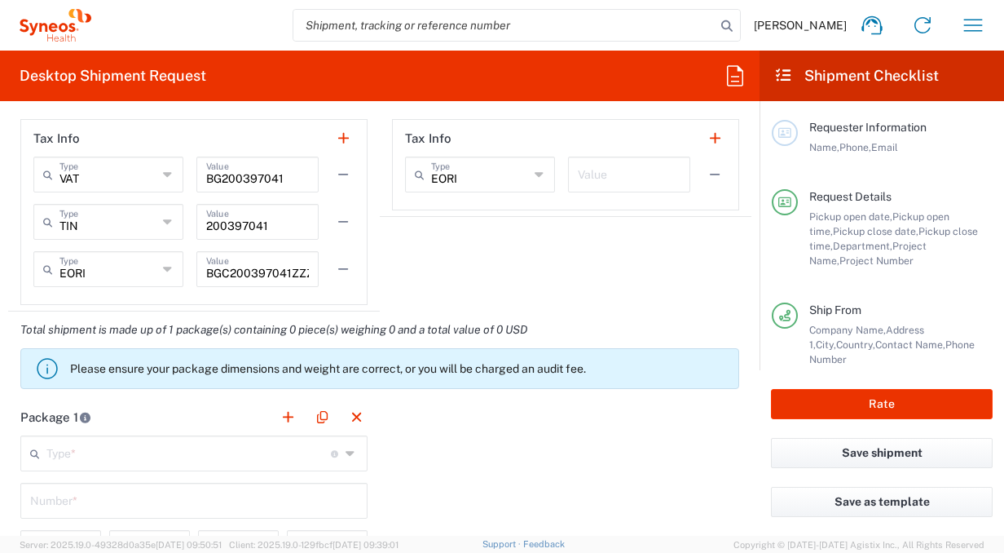
scroll to position [1265, 0]
type input "[EMAIL_ADDRESS][PERSON_NAME][DOMAIN_NAME]"
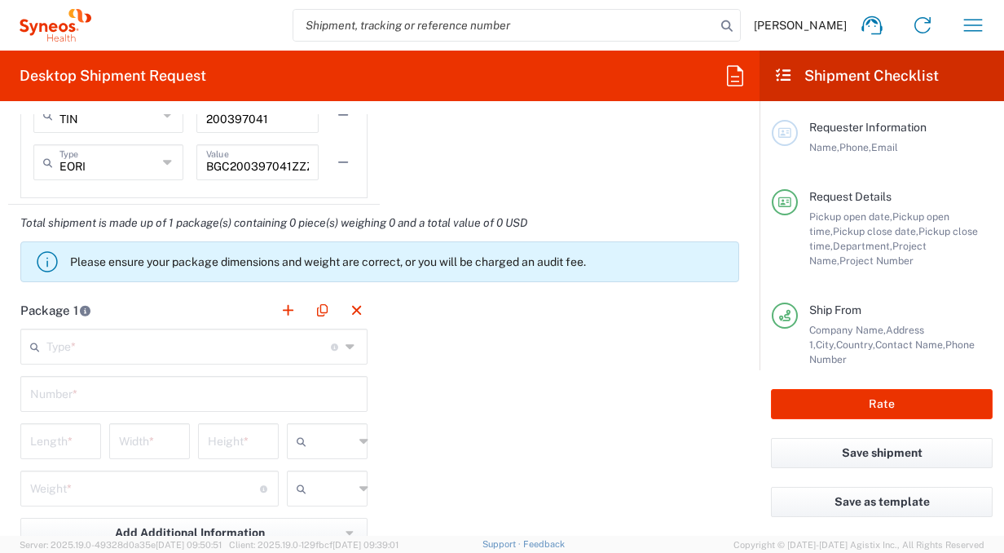
scroll to position [1392, 0]
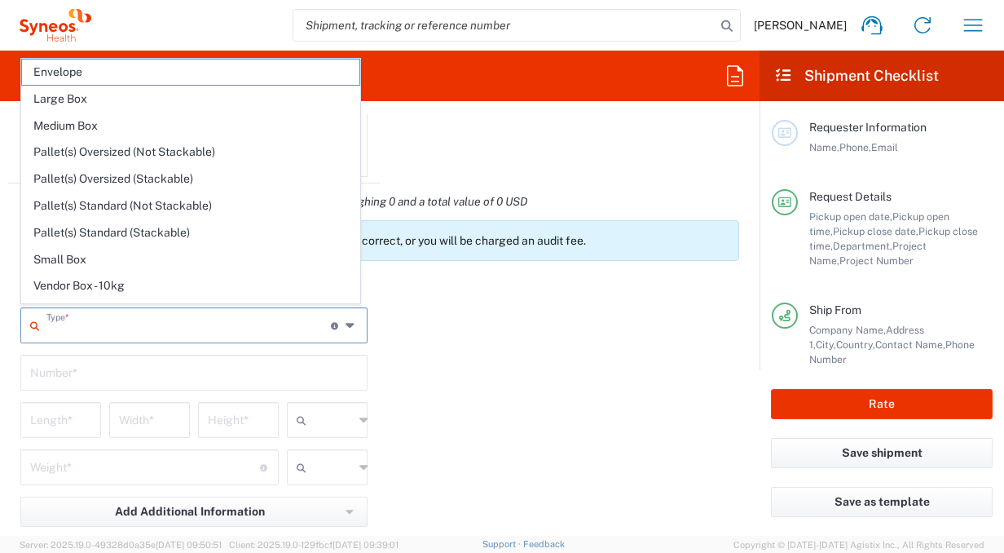
click at [101, 328] on input "text" at bounding box center [188, 324] width 285 height 29
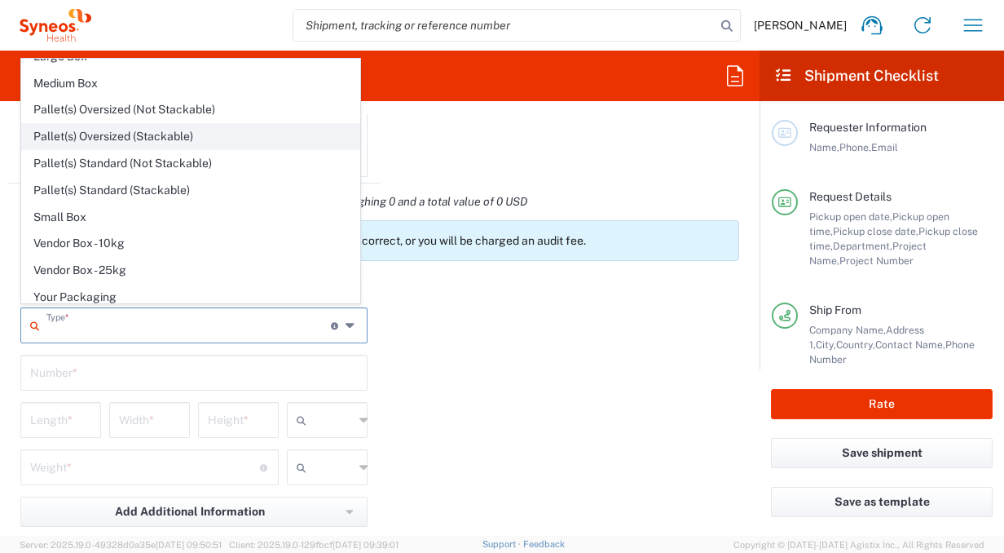
scroll to position [43, 0]
click at [77, 287] on span "Your Packaging" at bounding box center [191, 296] width 338 height 25
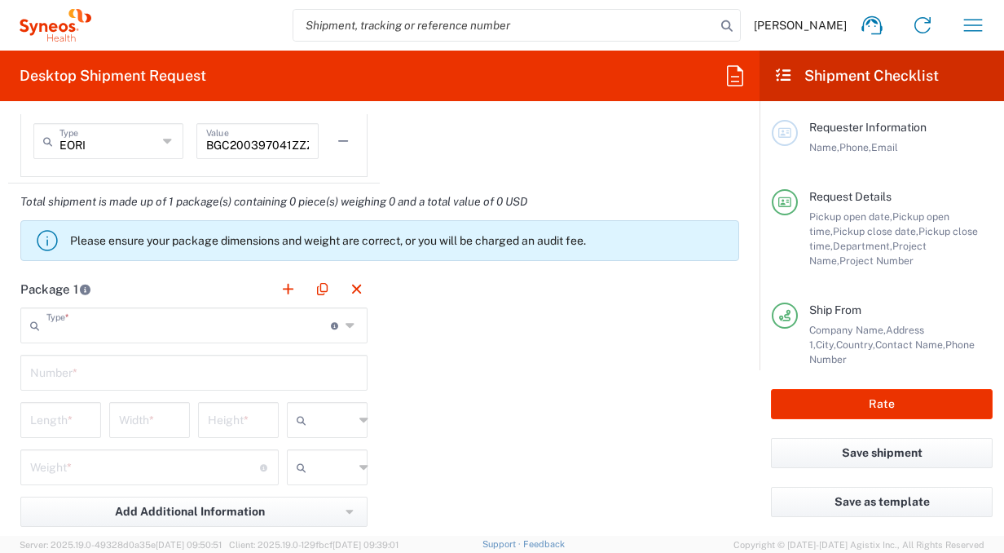
type input "Your Packaging"
click at [203, 374] on input "text" at bounding box center [194, 371] width 328 height 29
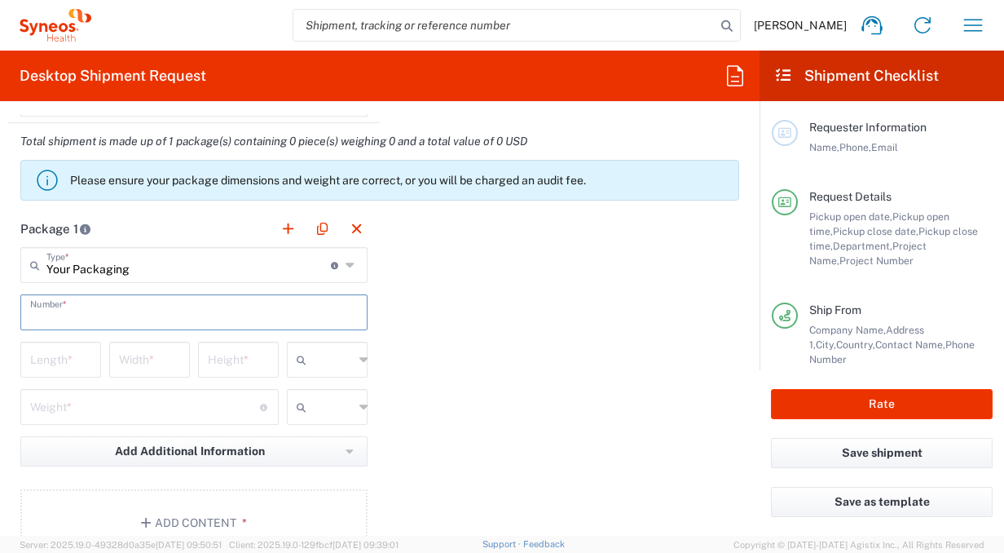
scroll to position [1454, 0]
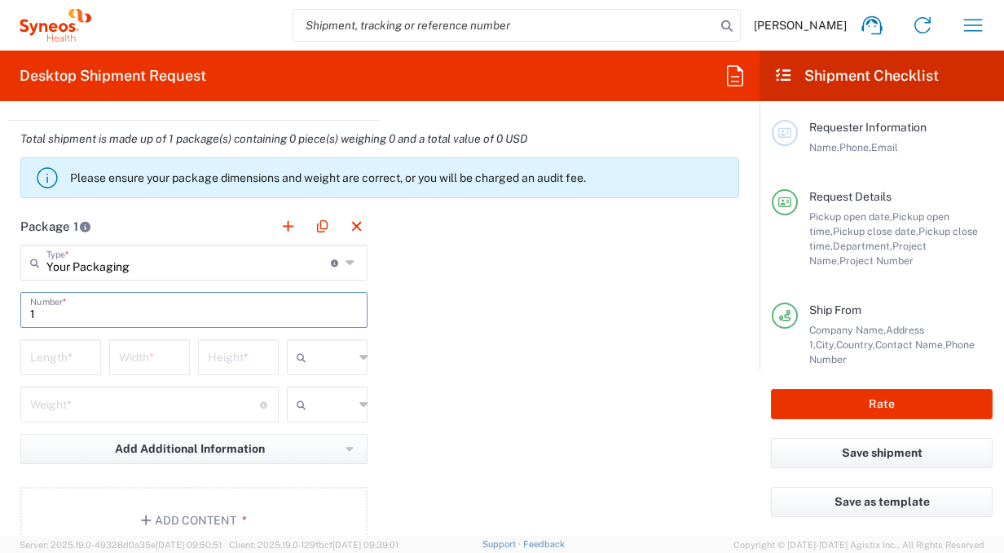
type input "1"
click at [54, 355] on input "number" at bounding box center [60, 356] width 61 height 29
type input "30"
type input "4"
type input "15"
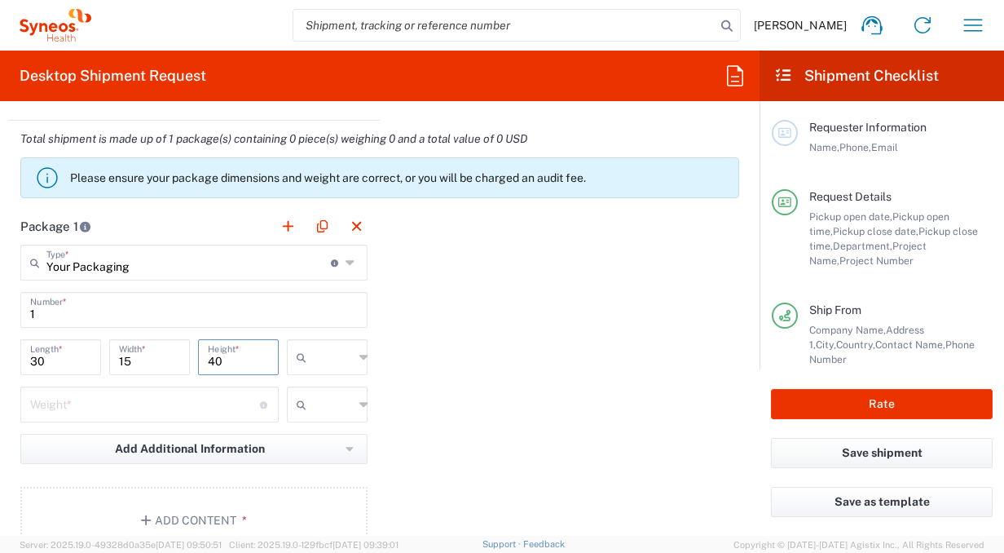
type input "40"
click at [481, 347] on div "Package 1 Your Packaging Type * Material used to package goods Envelope Large B…" at bounding box center [380, 387] width 744 height 358
click at [352, 352] on div at bounding box center [327, 357] width 81 height 36
click at [298, 391] on span "cm" at bounding box center [322, 389] width 76 height 25
type input "cm"
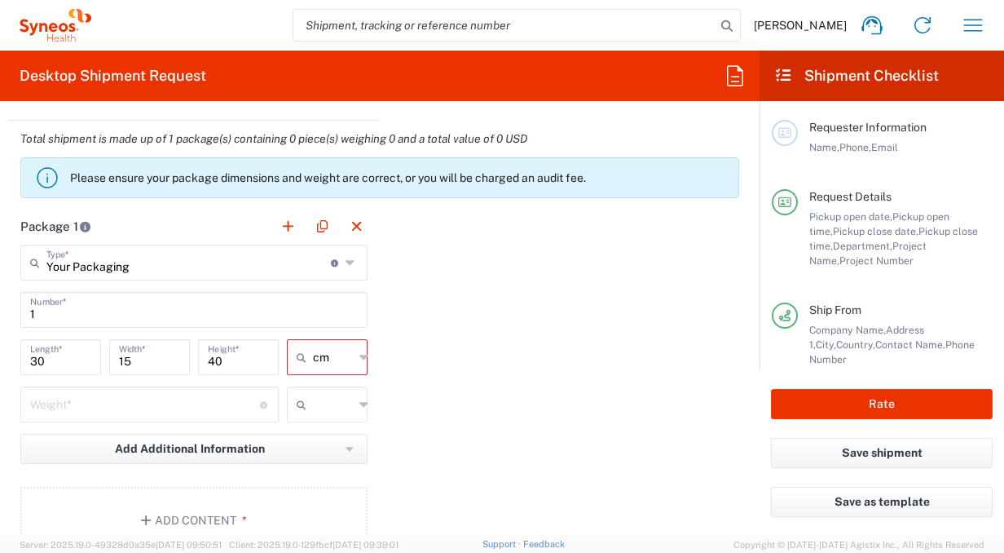
click at [481, 360] on div "Package 1 Your Packaging Type * Material used to package goods Envelope Large B…" at bounding box center [380, 387] width 744 height 358
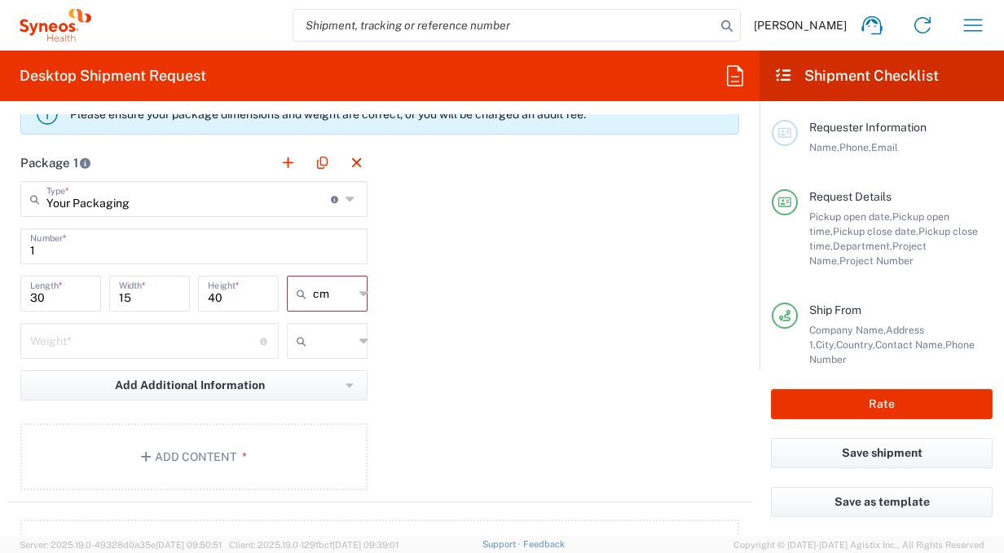
click at [131, 329] on input "number" at bounding box center [145, 339] width 230 height 29
type input "4"
type input "5"
click at [545, 356] on div "Package 1 Your Packaging Type * Material used to package goods Envelope Large B…" at bounding box center [380, 323] width 744 height 358
click at [344, 334] on input "text" at bounding box center [333, 341] width 41 height 26
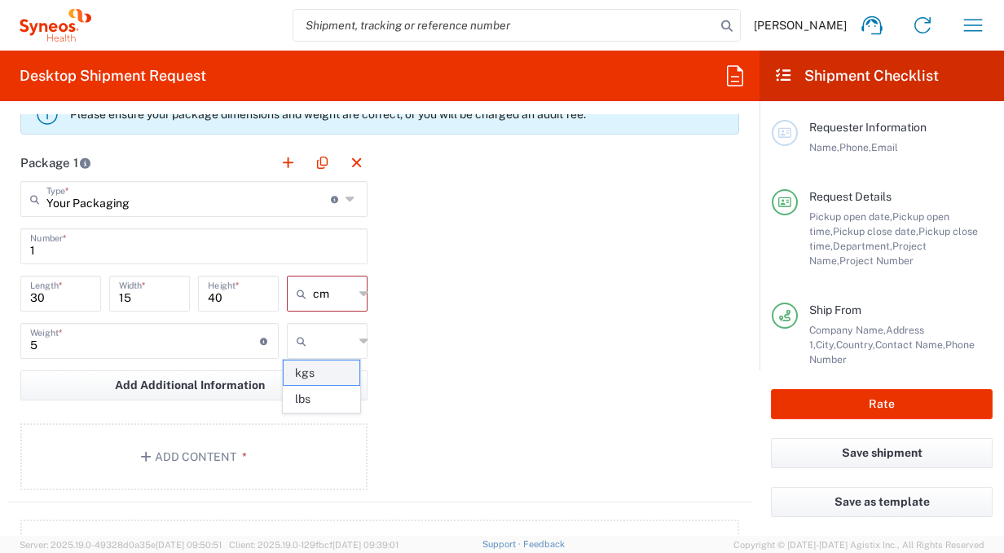
click at [300, 369] on span "kgs" at bounding box center [322, 372] width 76 height 25
type input "kgs"
click at [560, 328] on div "Package 1 Your Packaging Type * Material used to package goods Envelope Large B…" at bounding box center [380, 323] width 744 height 358
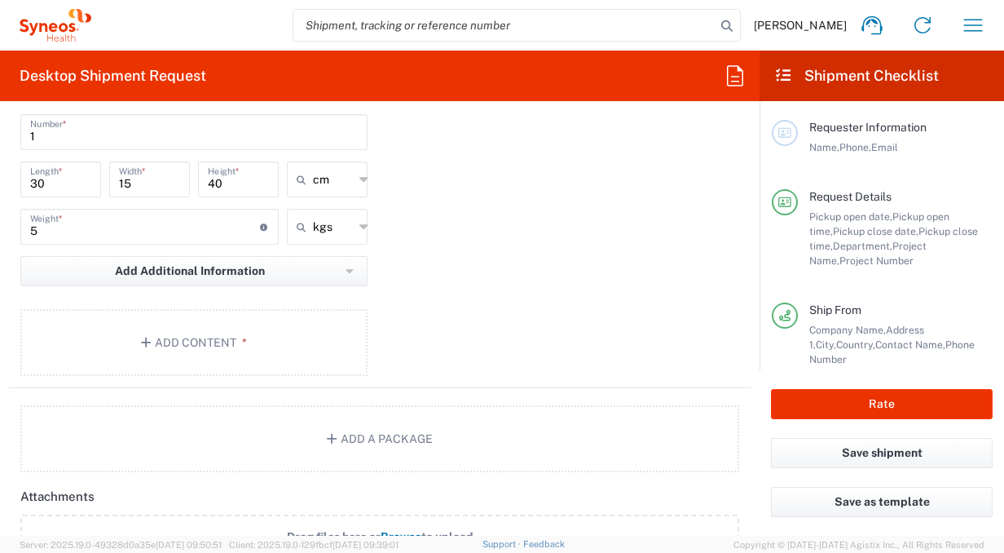
scroll to position [1644, 0]
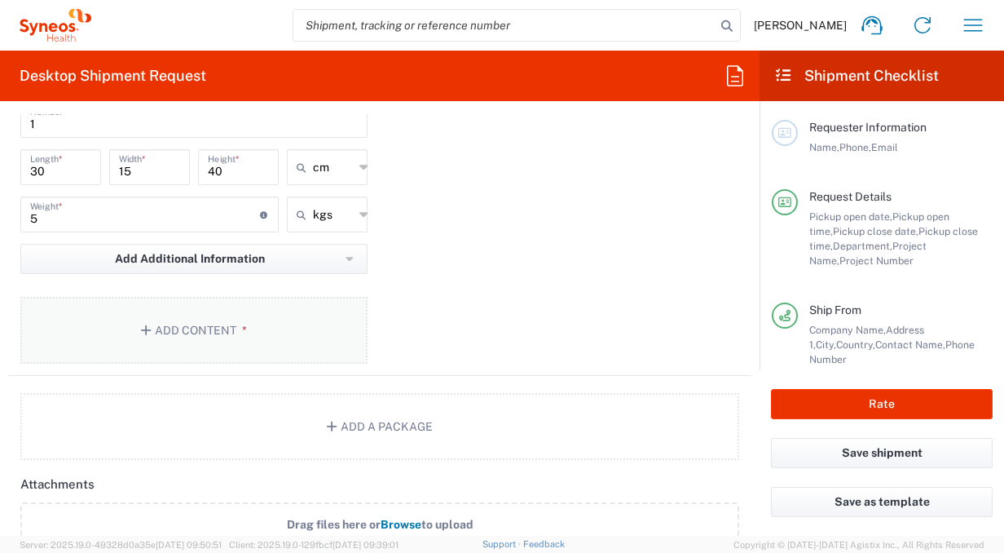
click at [178, 324] on button "Add Content *" at bounding box center [193, 330] width 347 height 67
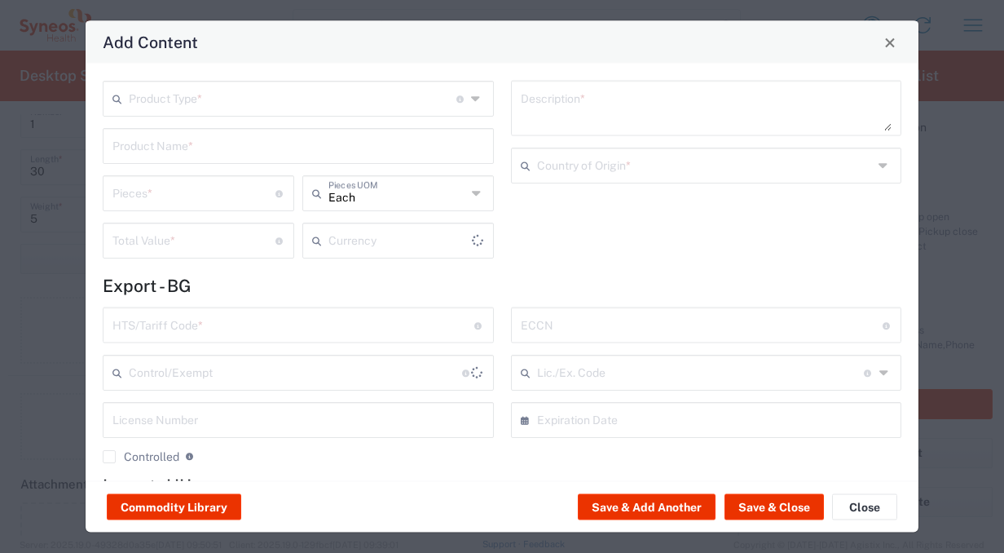
type input "US Dollar"
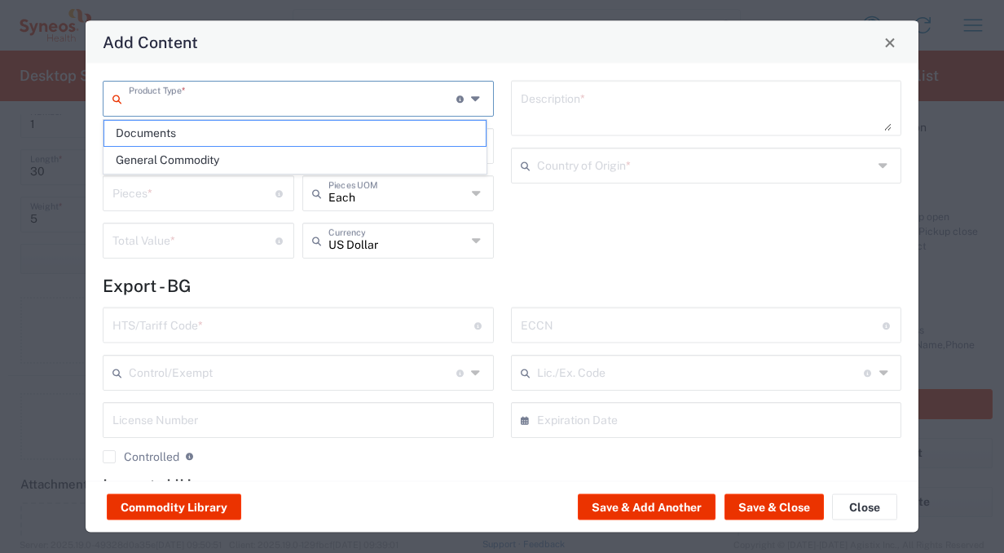
click at [210, 95] on input "text" at bounding box center [293, 97] width 328 height 29
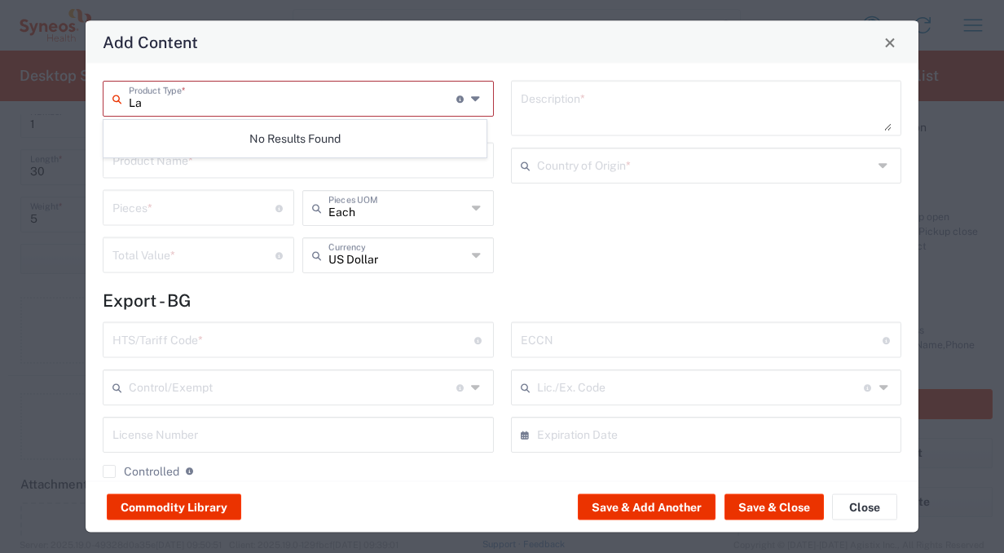
type input "L"
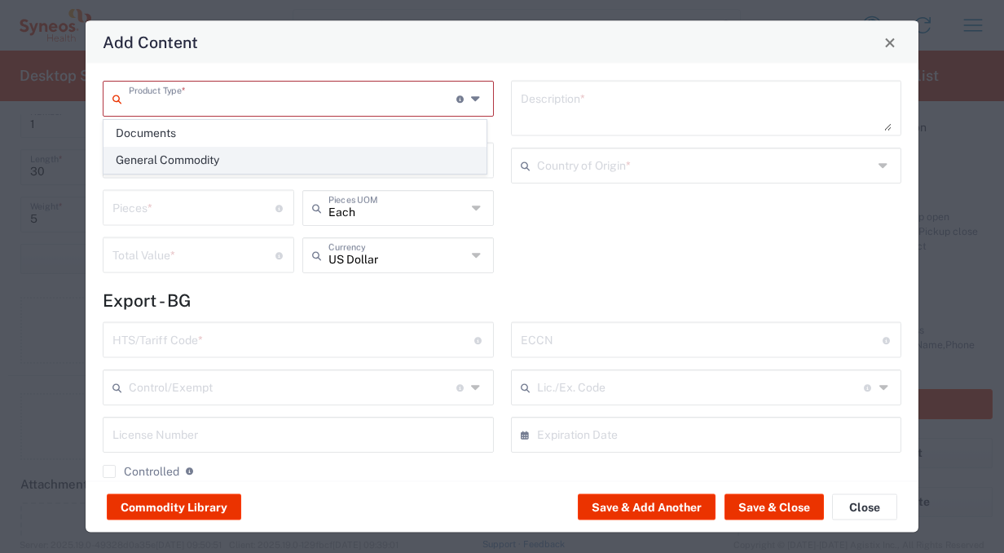
click at [163, 152] on span "General Commodity" at bounding box center [295, 160] width 382 height 25
type input "General Commodity"
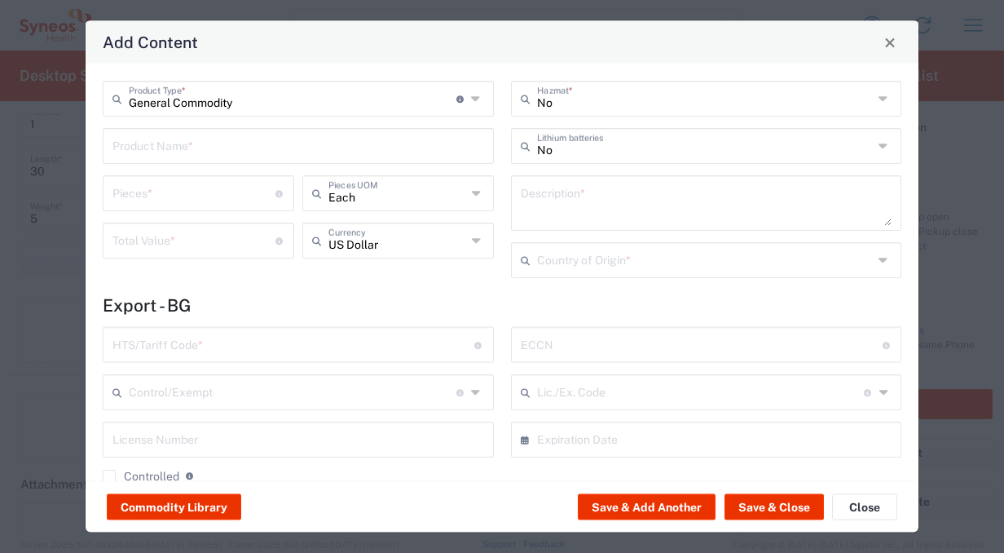
click at [163, 152] on input "text" at bounding box center [299, 144] width 372 height 29
click at [786, 104] on input "text" at bounding box center [705, 97] width 337 height 29
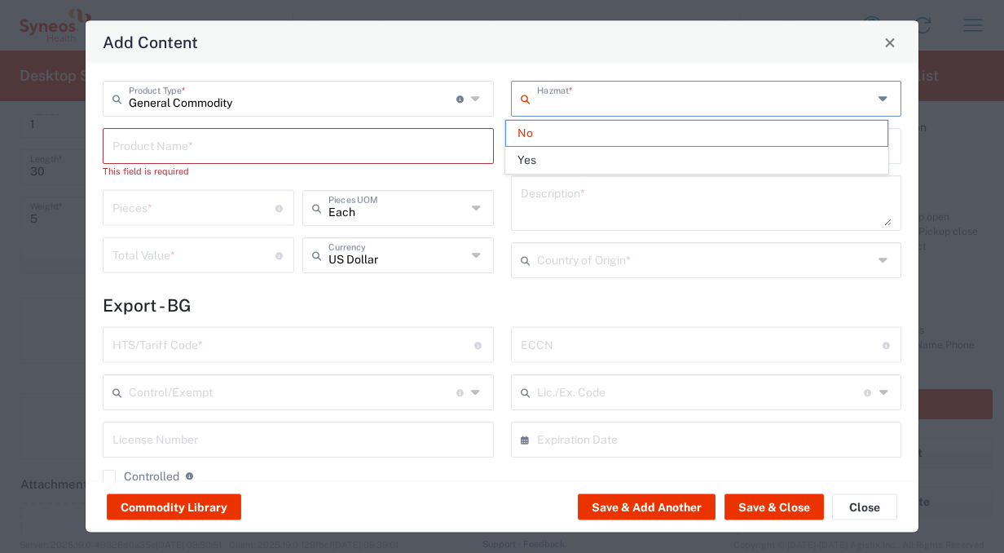
click at [778, 99] on input "text" at bounding box center [705, 97] width 337 height 29
click at [367, 152] on input "text" at bounding box center [299, 144] width 372 height 29
type input "No"
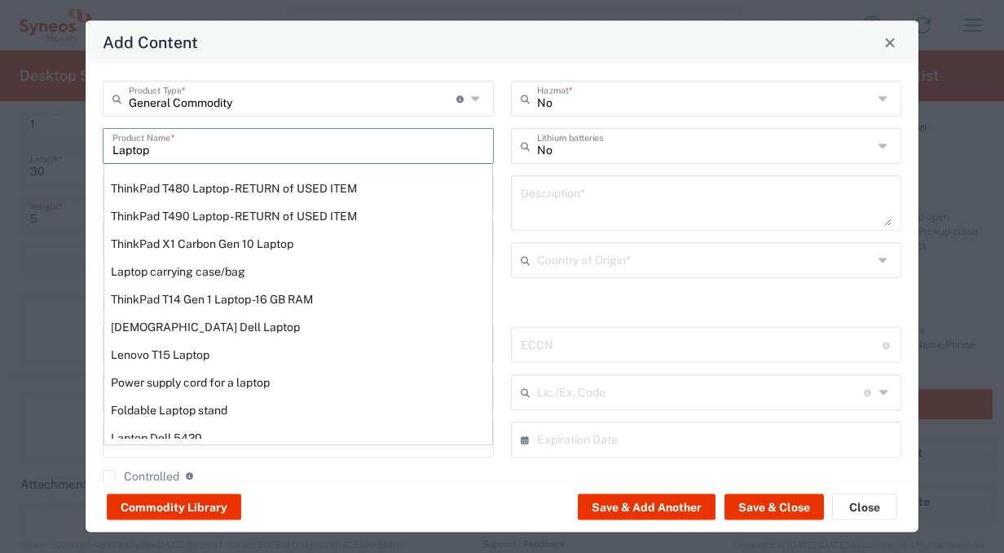
scroll to position [276, 0]
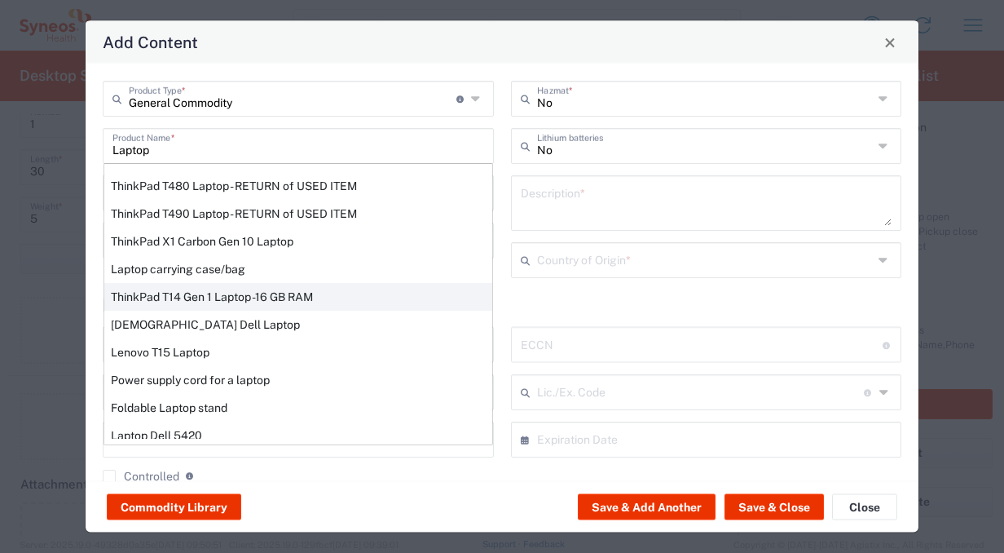
click at [222, 286] on div "ThinkPad T14 Gen 1 Laptop -16 GB RAM" at bounding box center [298, 297] width 388 height 28
type input "ThinkPad T14 Gen 1 Laptop -16 GB RAM"
type textarea "Intel Core i5-10210U- 14"- 512 GB SSD"
type input "[GEOGRAPHIC_DATA]"
type input "8471300100"
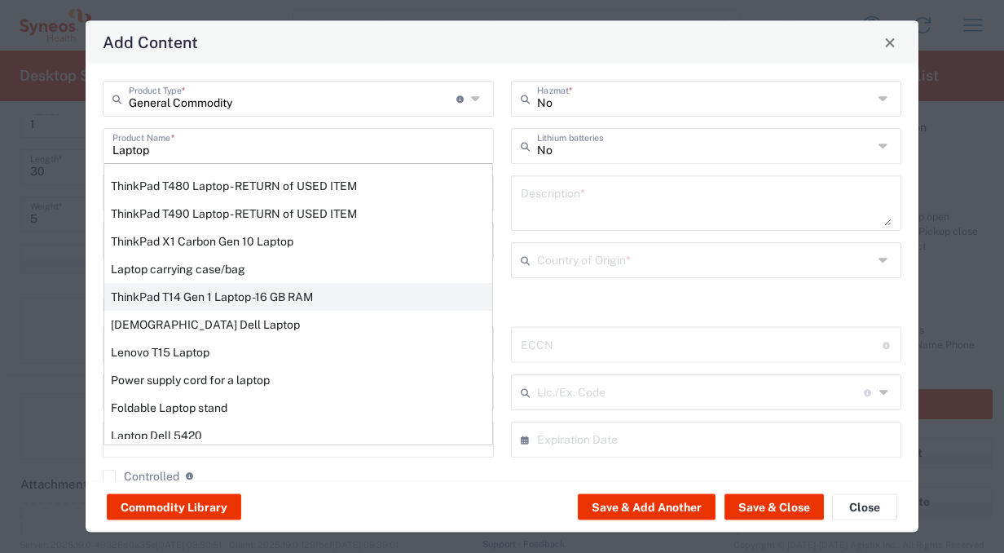
type input "BIS"
type input "5A992.c"
type input "Yes"
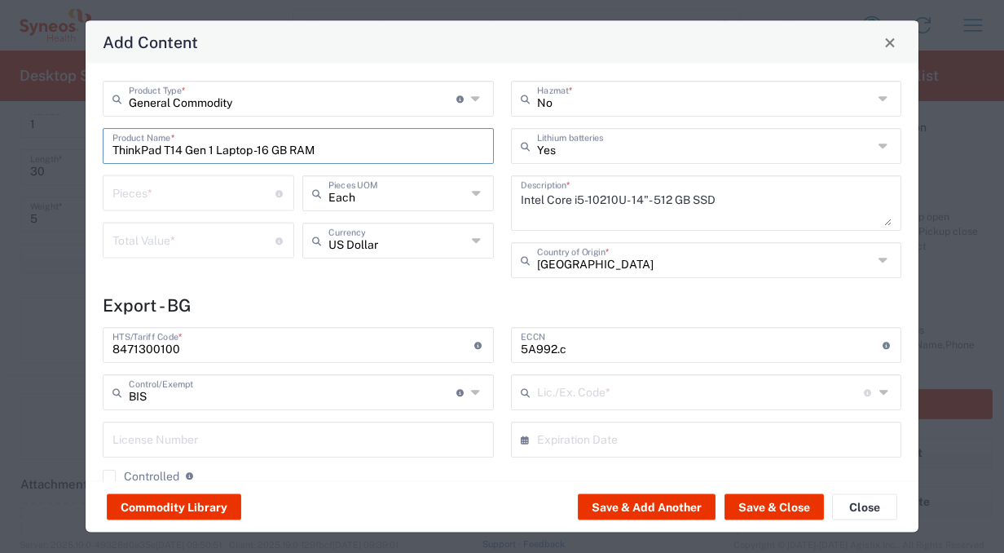
type input "NLR - No License Required"
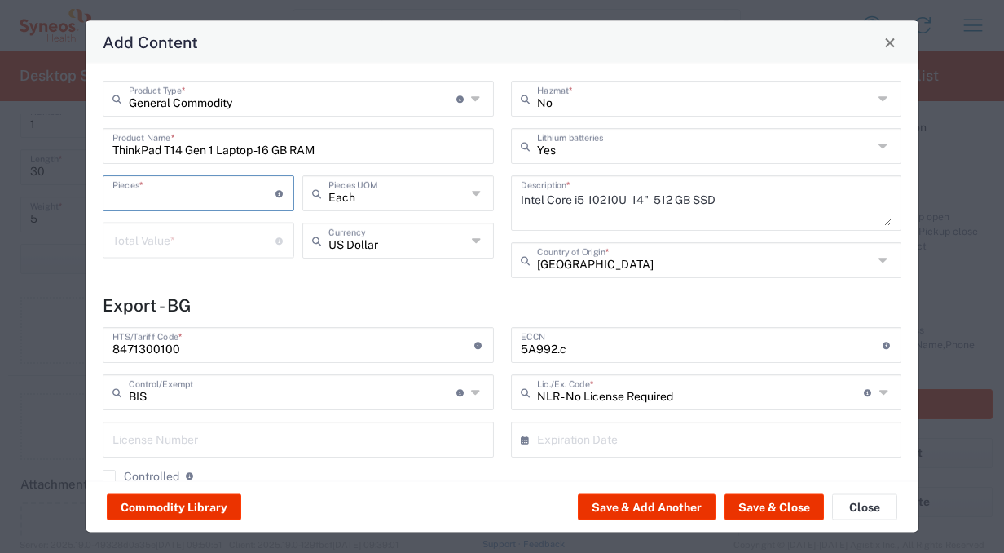
click at [190, 195] on input "number" at bounding box center [194, 192] width 163 height 29
type input "1"
click at [205, 238] on input "number" at bounding box center [194, 239] width 163 height 29
click at [277, 238] on icon at bounding box center [280, 239] width 9 height 7
click at [246, 237] on input "number" at bounding box center [194, 239] width 163 height 29
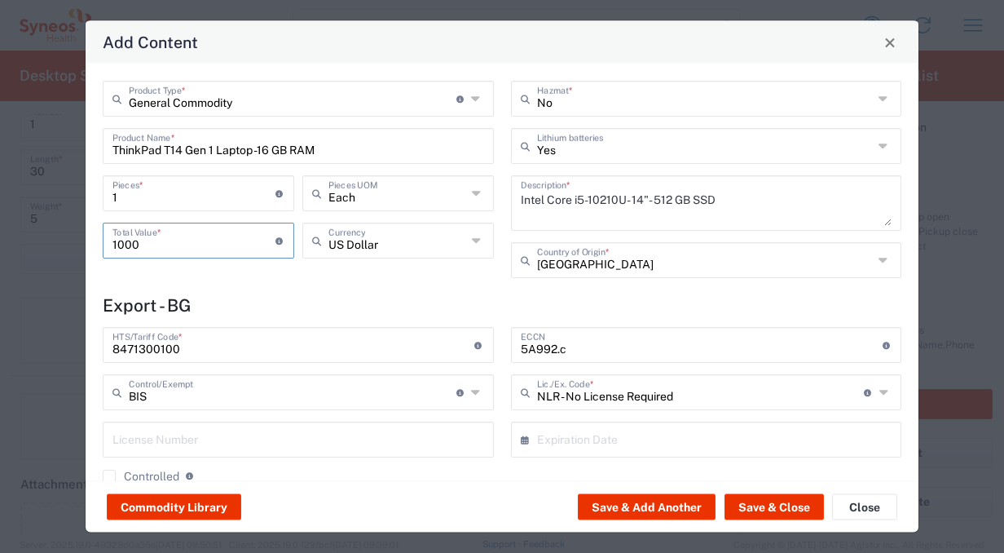
type input "1000"
click at [357, 277] on div "General Commodity Product Type * Document: Paper document generated internally …" at bounding box center [299, 185] width 408 height 209
click at [345, 245] on input "text" at bounding box center [398, 239] width 139 height 29
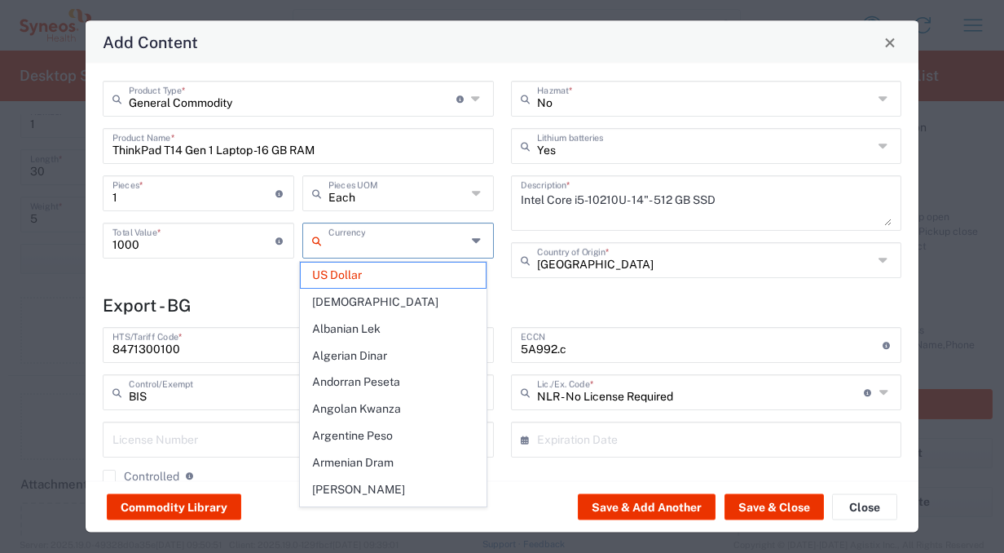
click at [270, 289] on div "General Commodity Product Type * Document: Paper document generated internally …" at bounding box center [502, 272] width 833 height 417
type input "US Dollar"
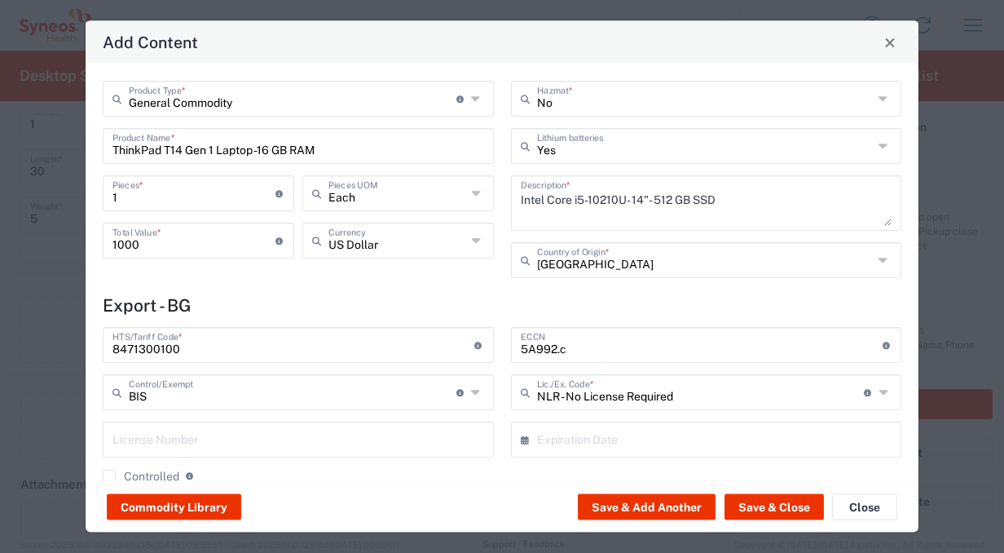
scroll to position [63, 0]
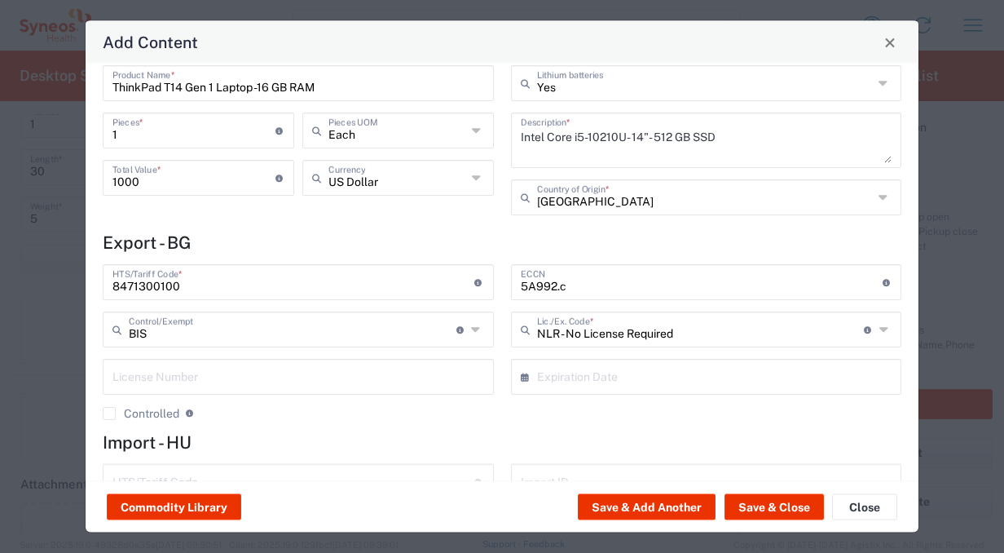
click at [448, 222] on div "General Commodity Product Type * Document: Paper document generated internally …" at bounding box center [299, 122] width 408 height 209
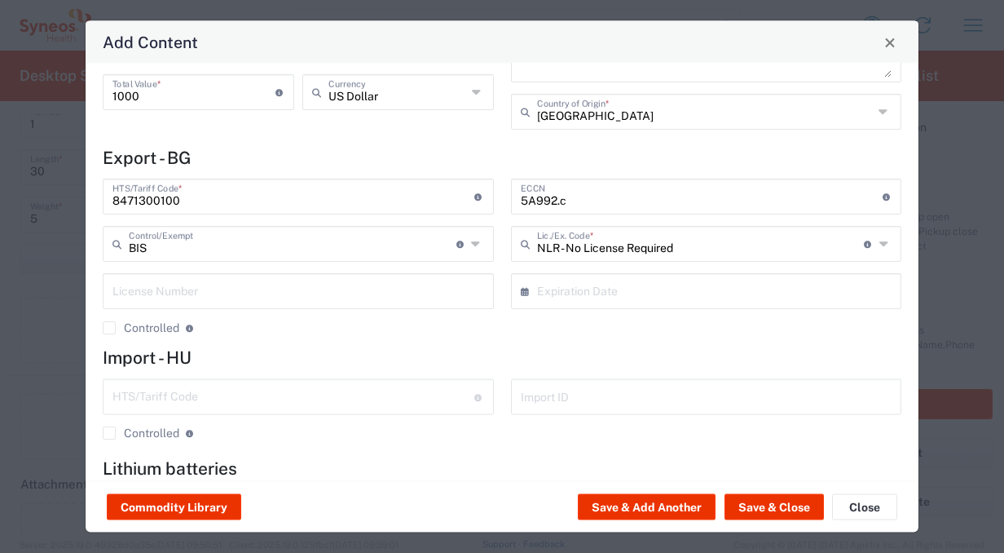
scroll to position [188, 0]
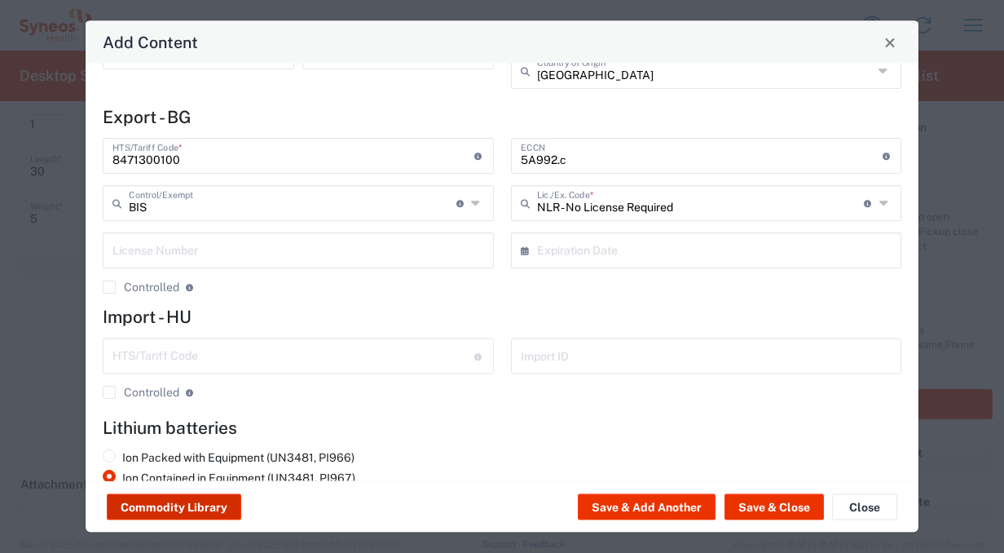
click at [160, 503] on button "Commodity Library" at bounding box center [174, 507] width 135 height 26
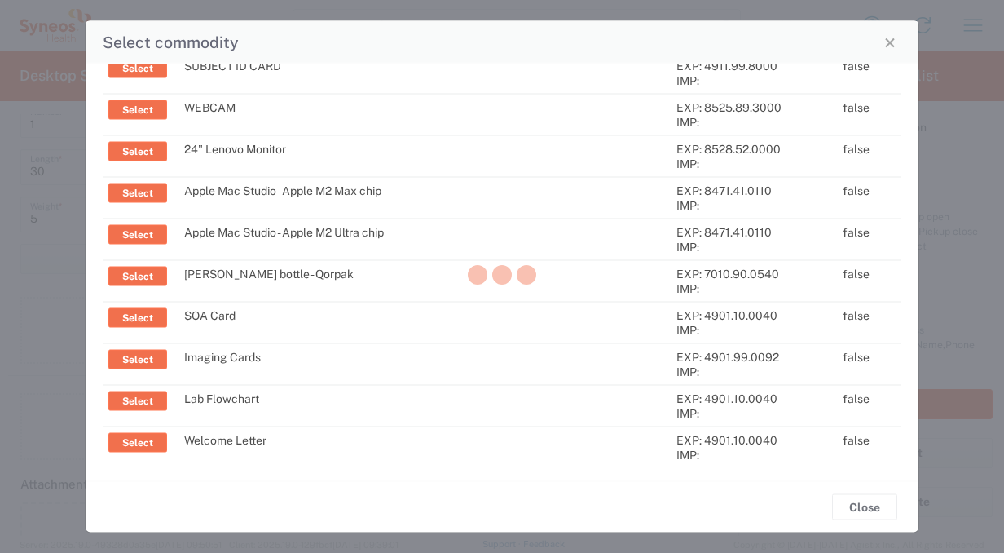
scroll to position [1781, 0]
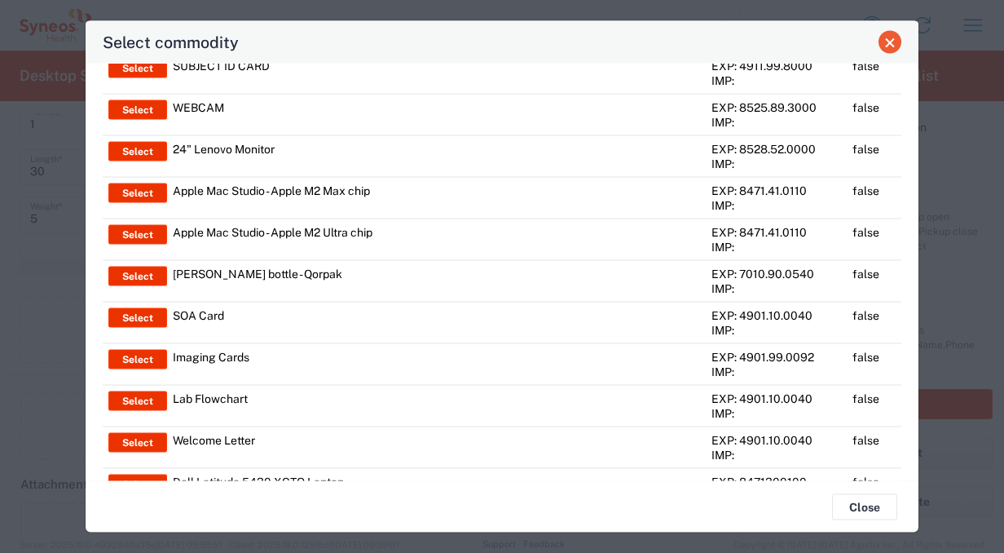
click at [885, 49] on button "Close" at bounding box center [890, 42] width 23 height 23
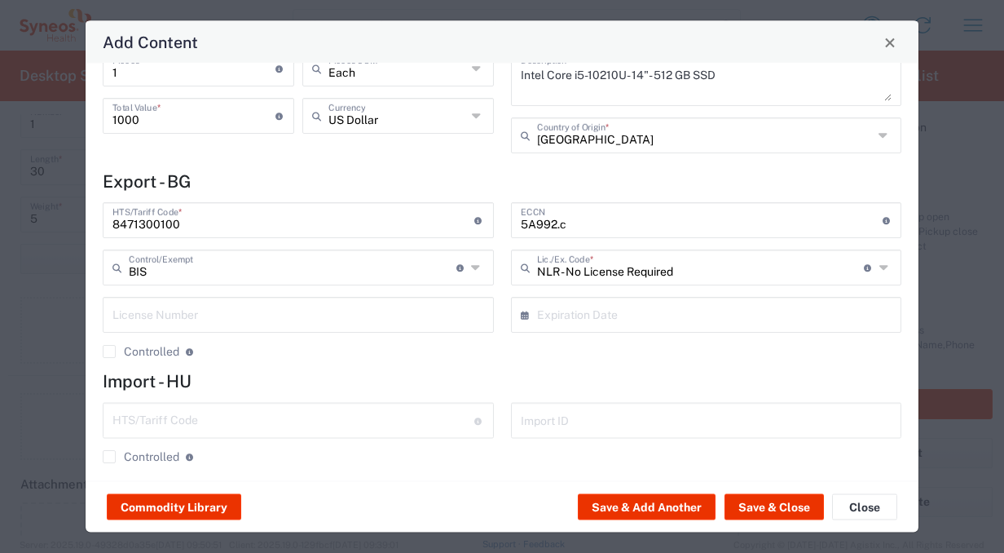
scroll to position [126, 0]
click at [791, 501] on button "Save & Close" at bounding box center [774, 507] width 99 height 26
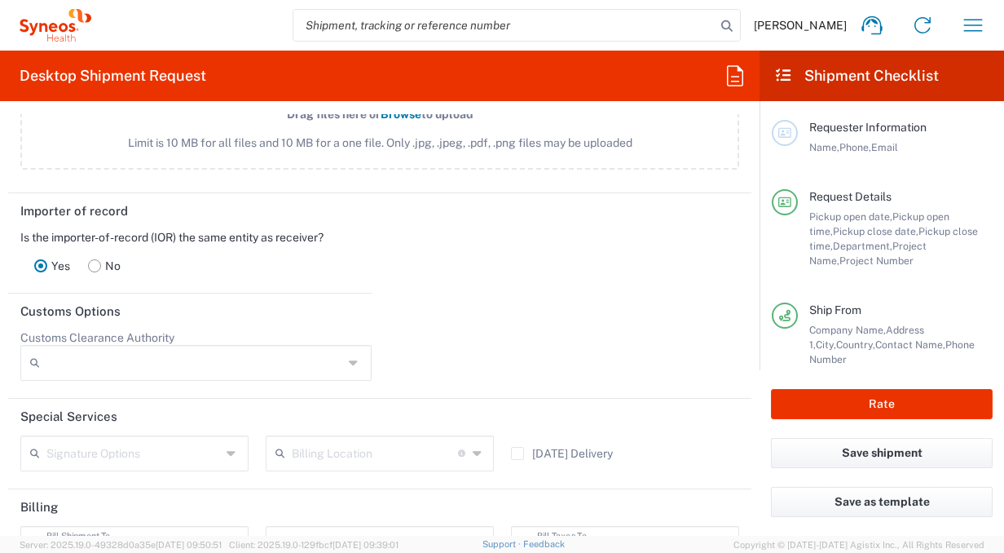
scroll to position [2341, 0]
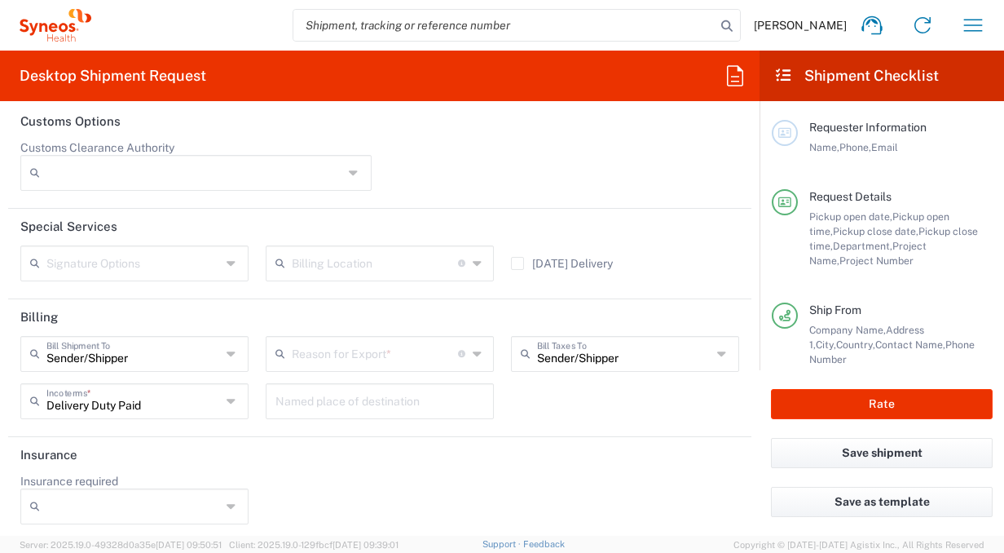
click at [704, 346] on div "Sender[PERSON_NAME]l Taxes To" at bounding box center [625, 354] width 228 height 36
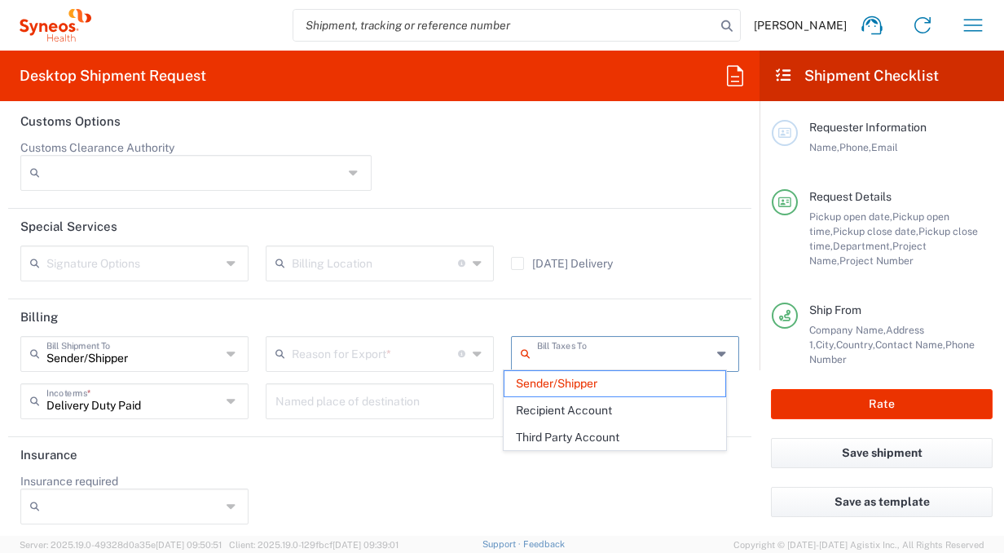
click at [689, 276] on div "[DATE] Delivery" at bounding box center [624, 268] width 245 height 47
type input "Sender/Shipper"
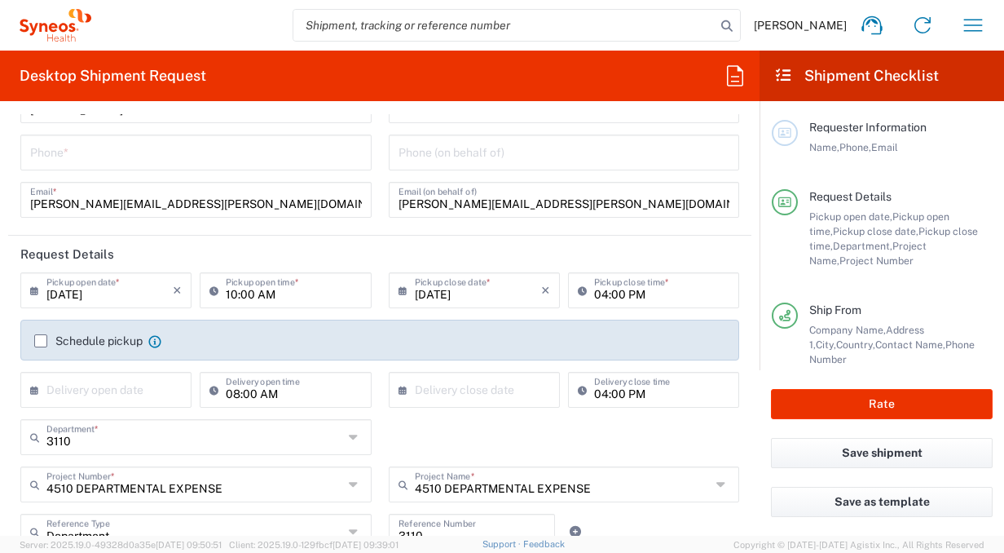
scroll to position [0, 0]
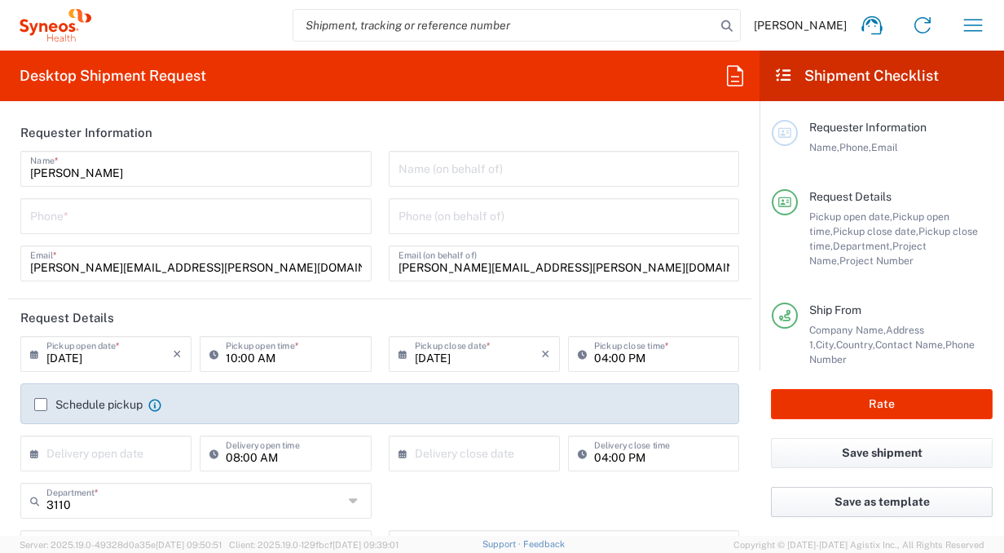
click at [821, 501] on button "Save as template" at bounding box center [882, 502] width 222 height 30
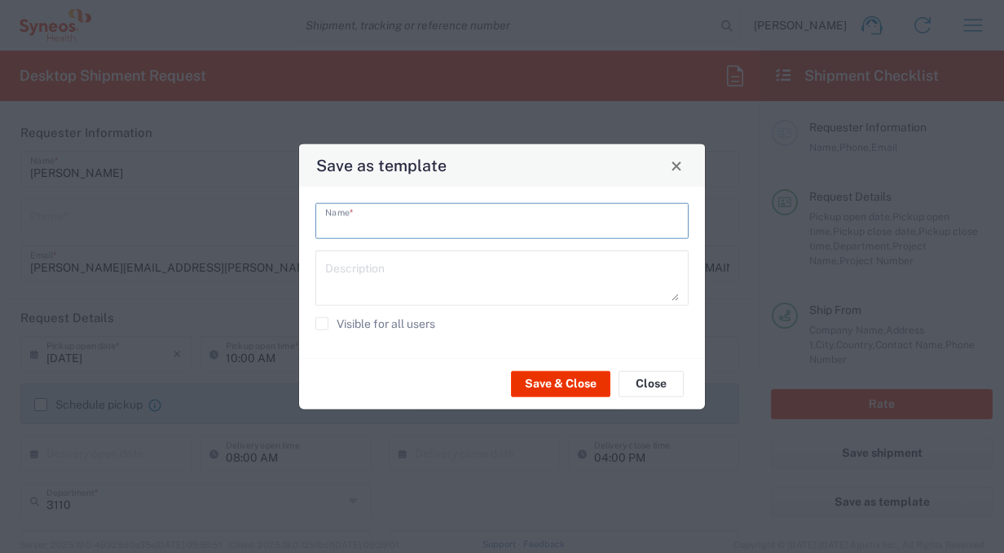
click at [450, 220] on input "text" at bounding box center [502, 219] width 354 height 29
type input "laptop"
click at [562, 376] on button "Save & Close" at bounding box center [560, 383] width 99 height 26
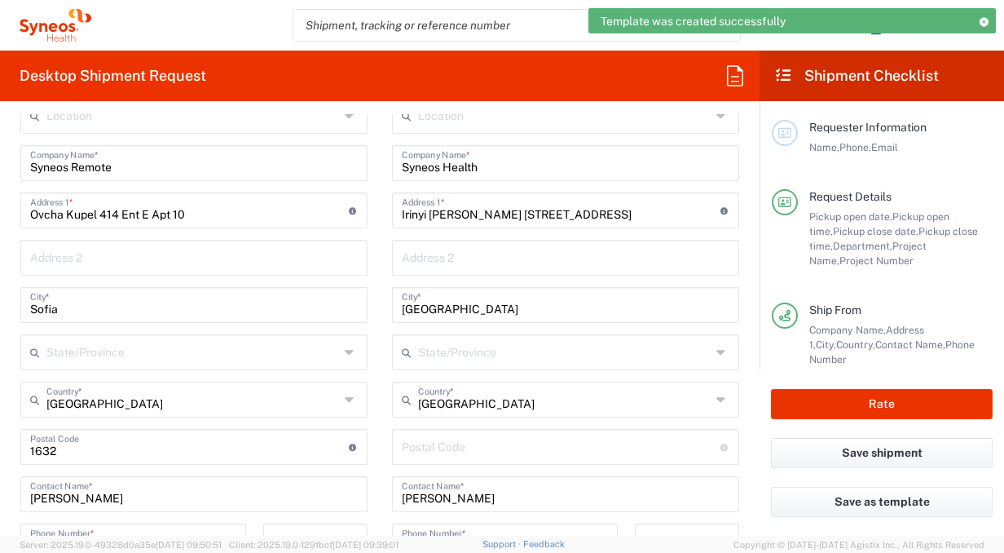
scroll to position [695, 0]
